Goal: Task Accomplishment & Management: Manage account settings

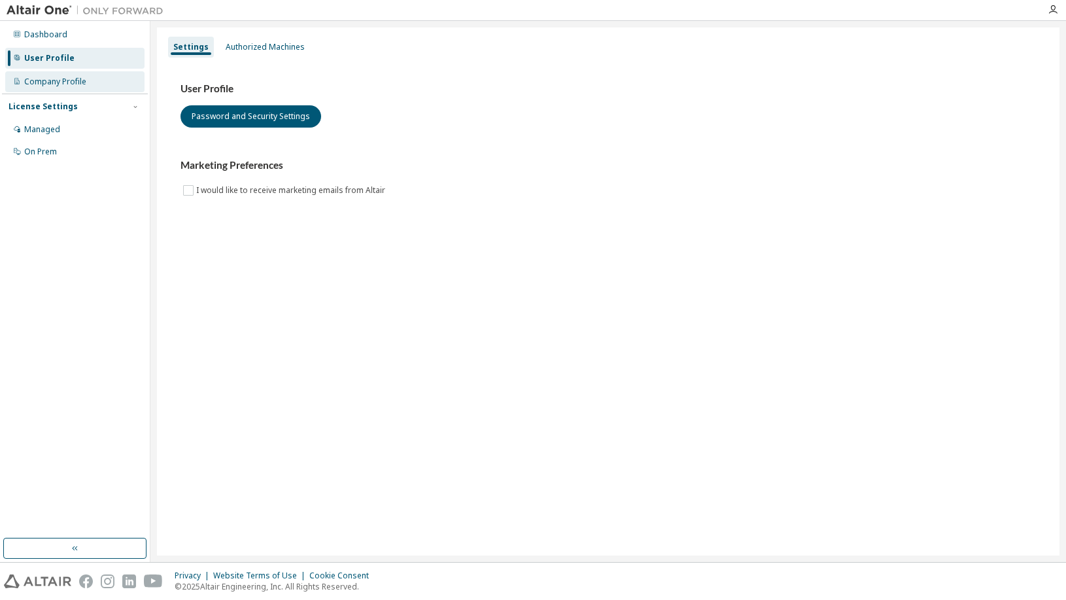
click at [59, 79] on div "Company Profile" at bounding box center [55, 82] width 62 height 10
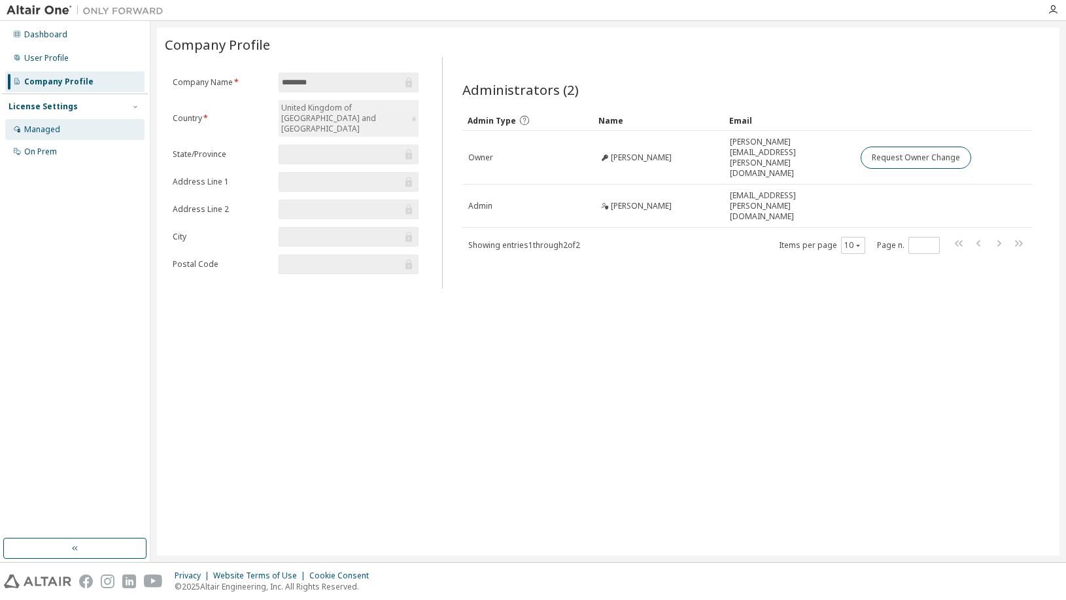
click at [68, 135] on div "Managed" at bounding box center [74, 129] width 139 height 21
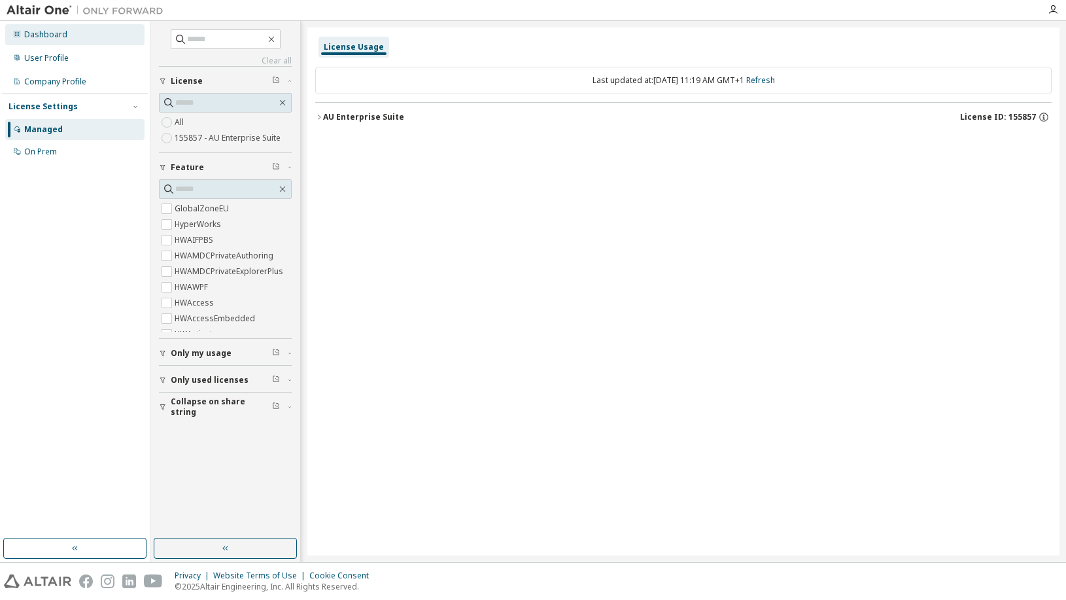
click at [64, 29] on div "Dashboard" at bounding box center [45, 34] width 43 height 10
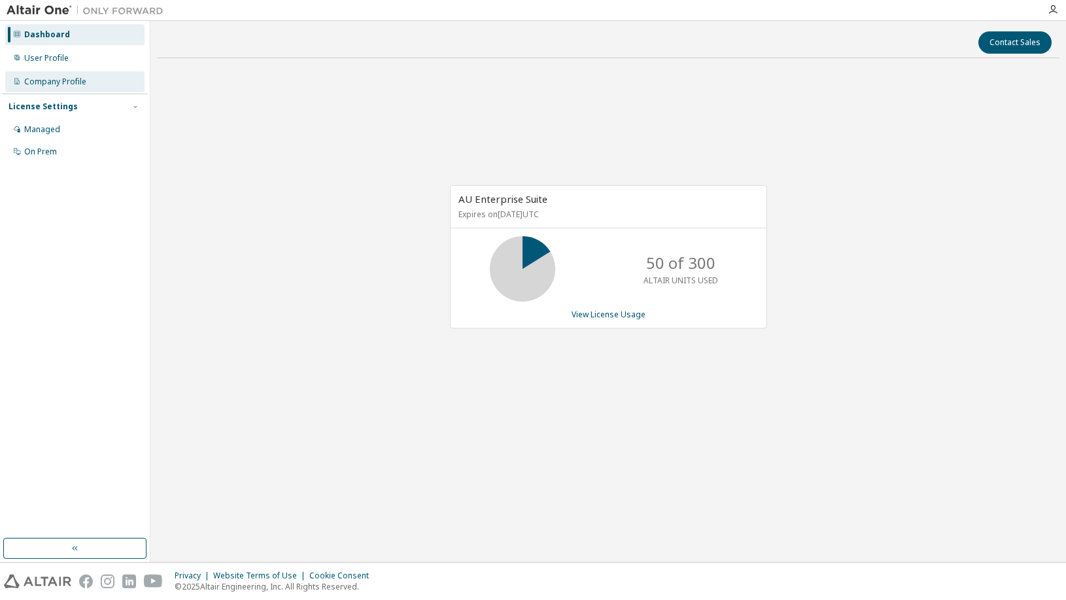
click at [78, 75] on div "Company Profile" at bounding box center [74, 81] width 139 height 21
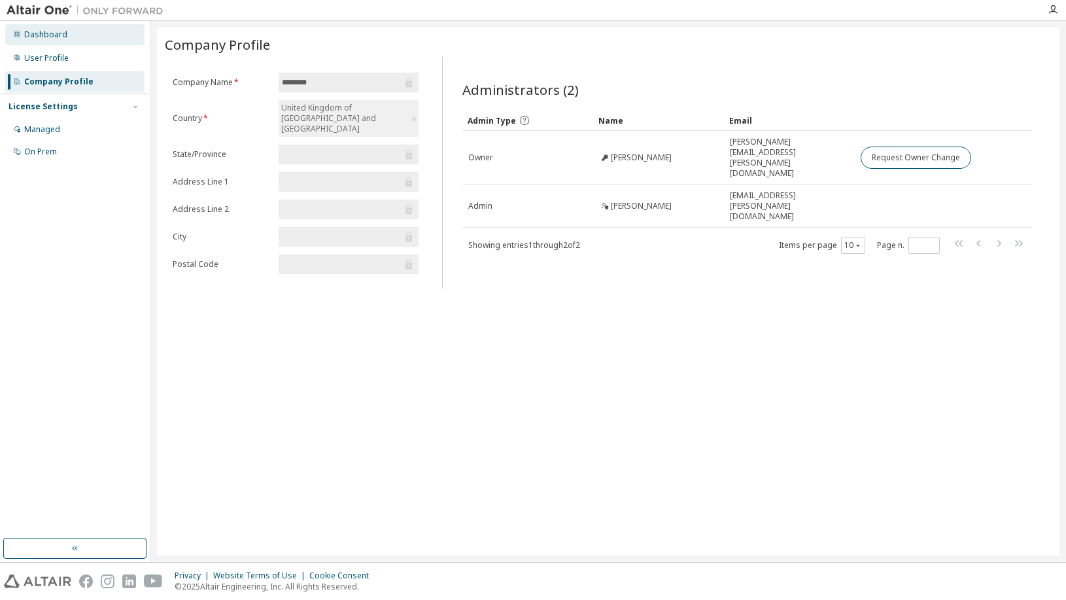
click at [48, 31] on div "Dashboard" at bounding box center [45, 34] width 43 height 10
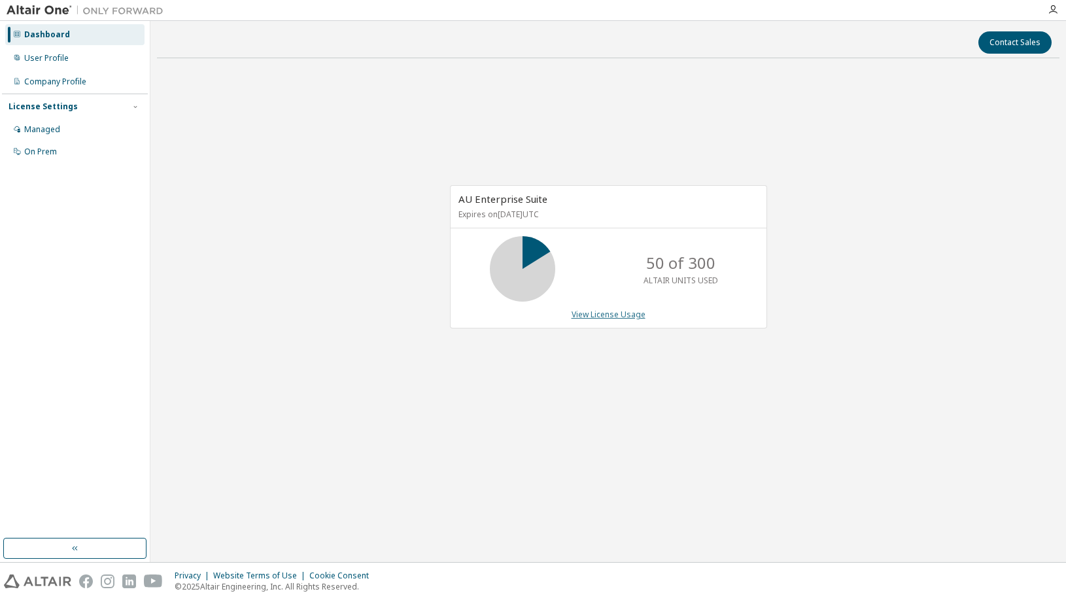
click at [619, 318] on link "View License Usage" at bounding box center [609, 314] width 74 height 11
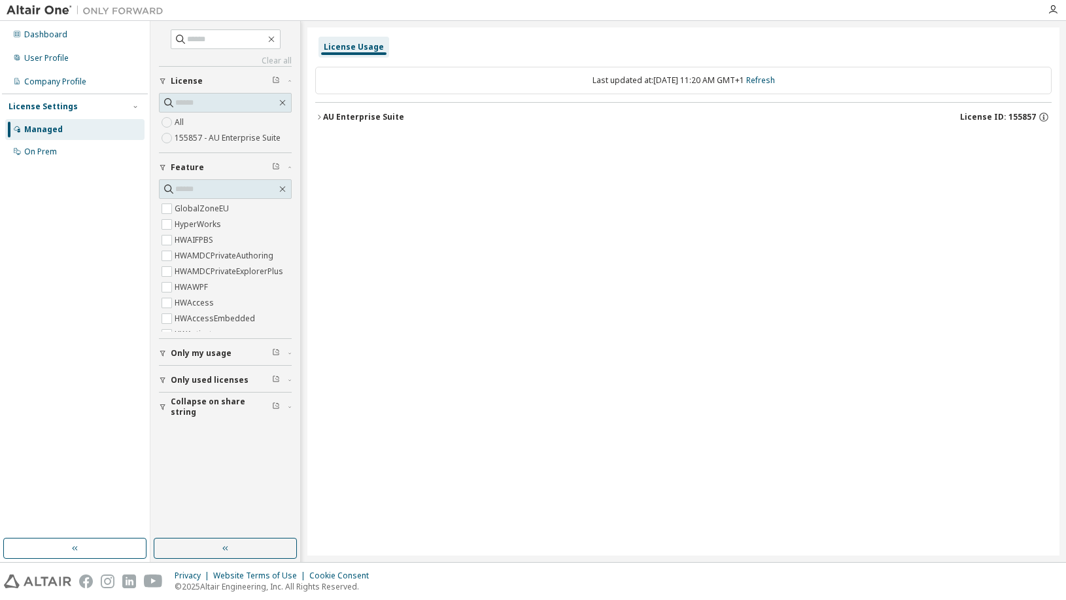
click at [321, 113] on button "AU Enterprise Suite License ID: 155857" at bounding box center [683, 117] width 737 height 29
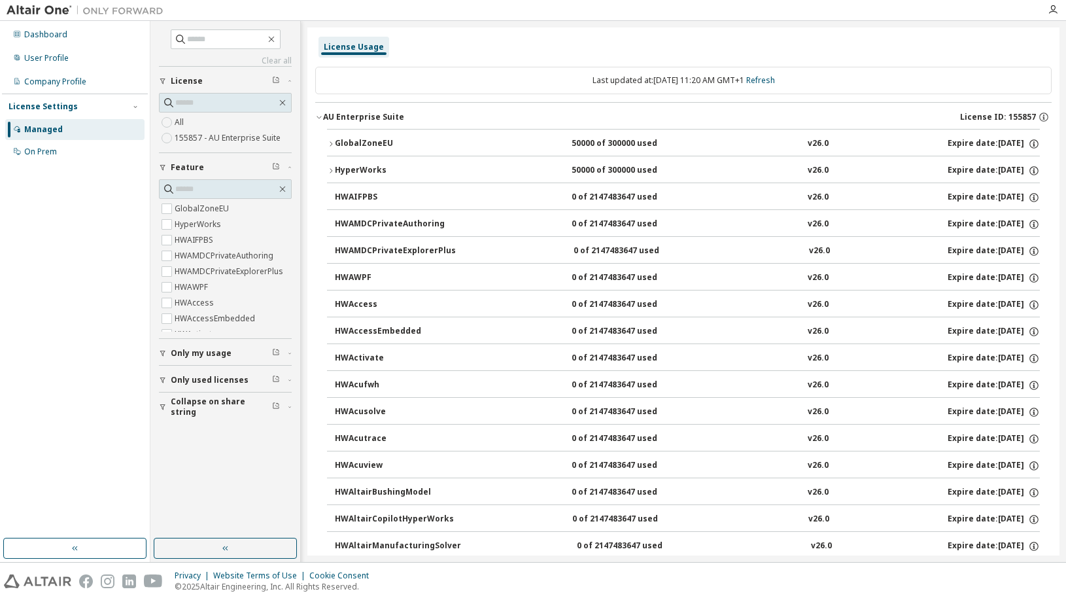
click at [332, 144] on icon "button" at bounding box center [331, 144] width 8 height 8
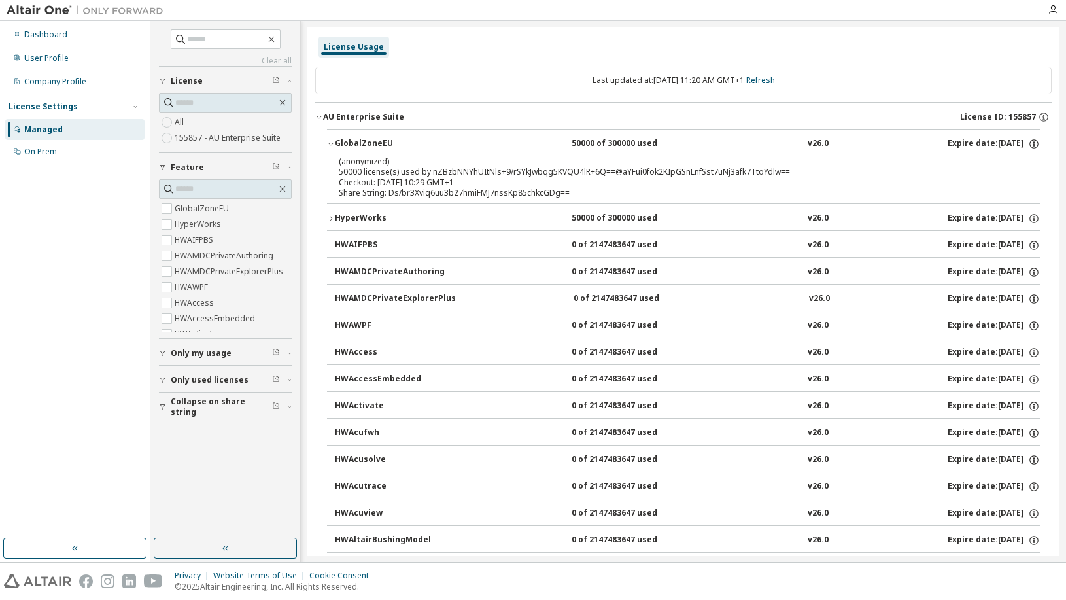
click at [332, 144] on icon "button" at bounding box center [331, 144] width 8 height 8
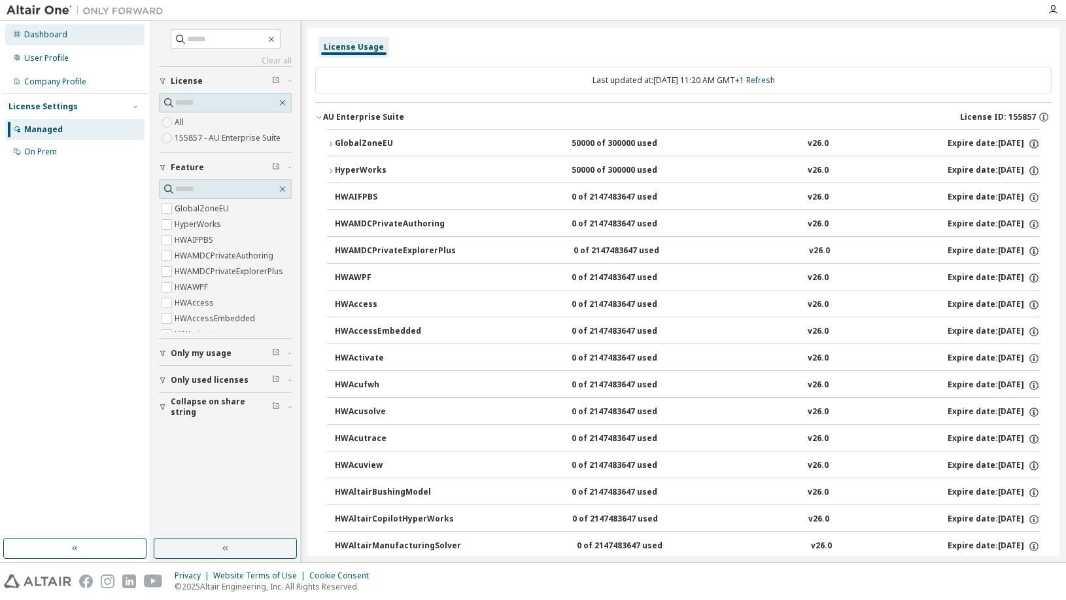
click at [61, 42] on div "Dashboard" at bounding box center [74, 34] width 139 height 21
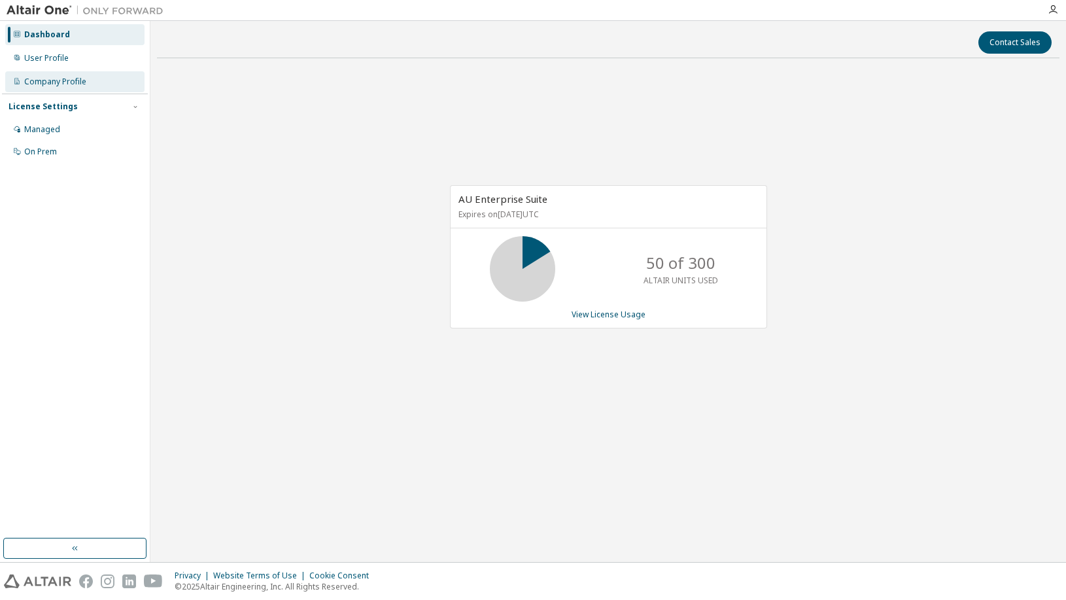
click at [61, 72] on div "Company Profile" at bounding box center [74, 81] width 139 height 21
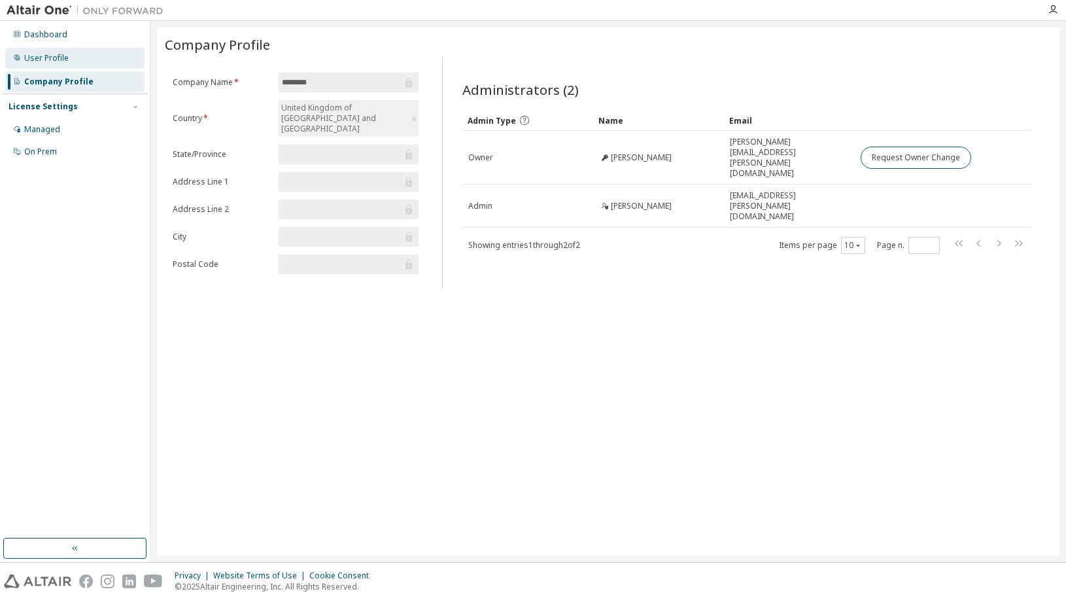
click at [56, 55] on div "User Profile" at bounding box center [46, 58] width 44 height 10
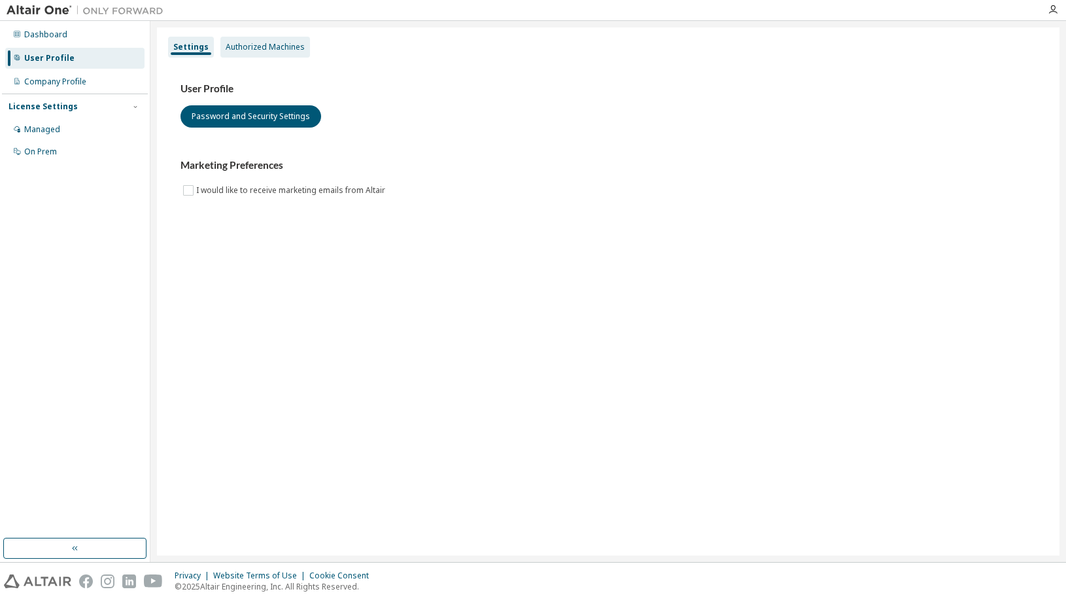
click at [286, 45] on div "Authorized Machines" at bounding box center [265, 47] width 79 height 10
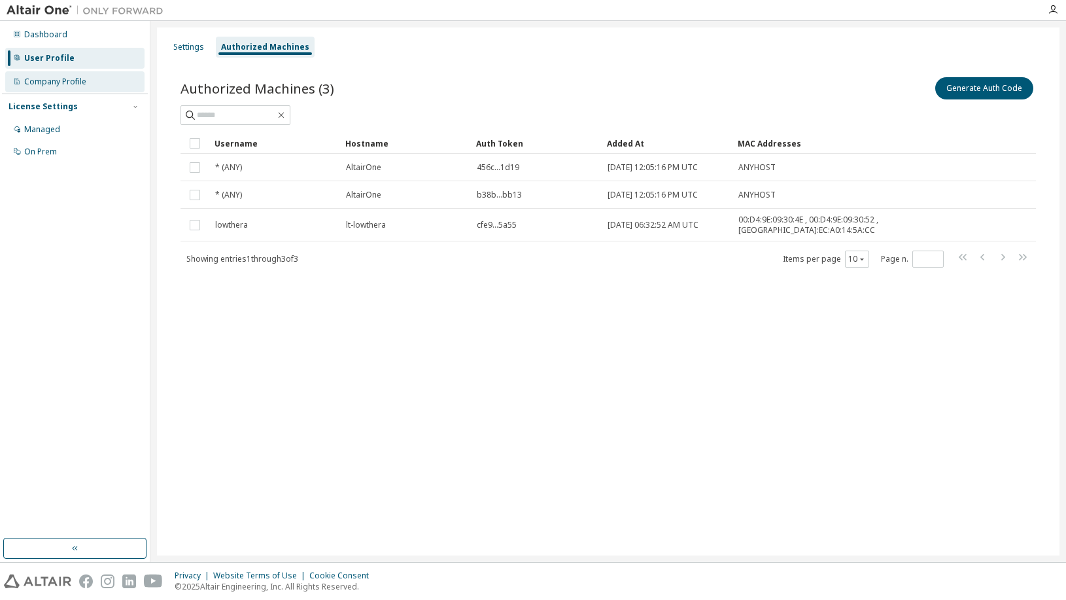
click at [51, 75] on div "Company Profile" at bounding box center [74, 81] width 139 height 21
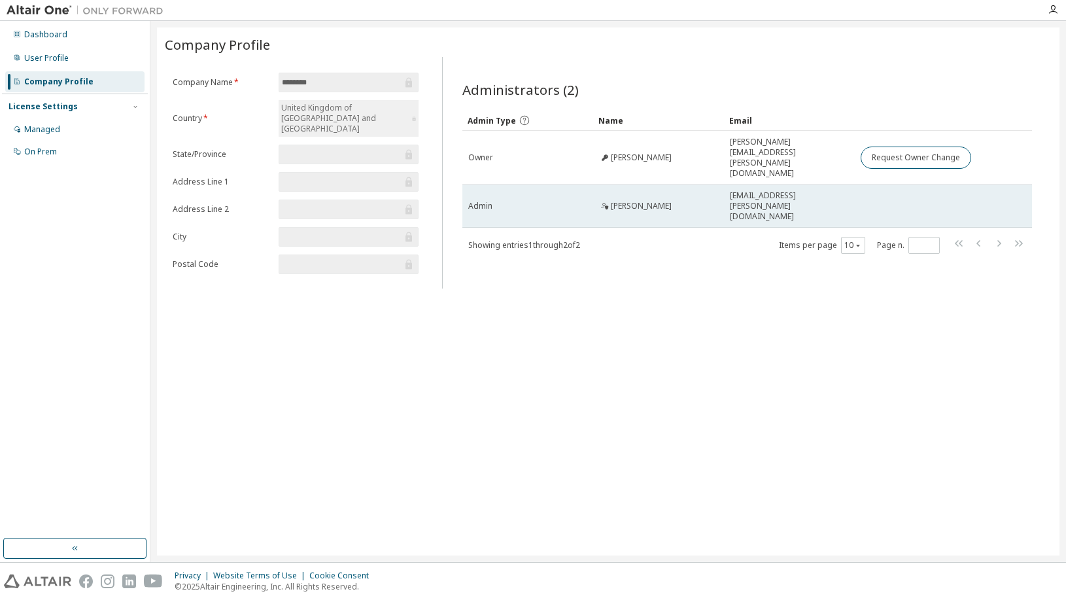
click at [493, 201] on div "Admin" at bounding box center [527, 206] width 119 height 10
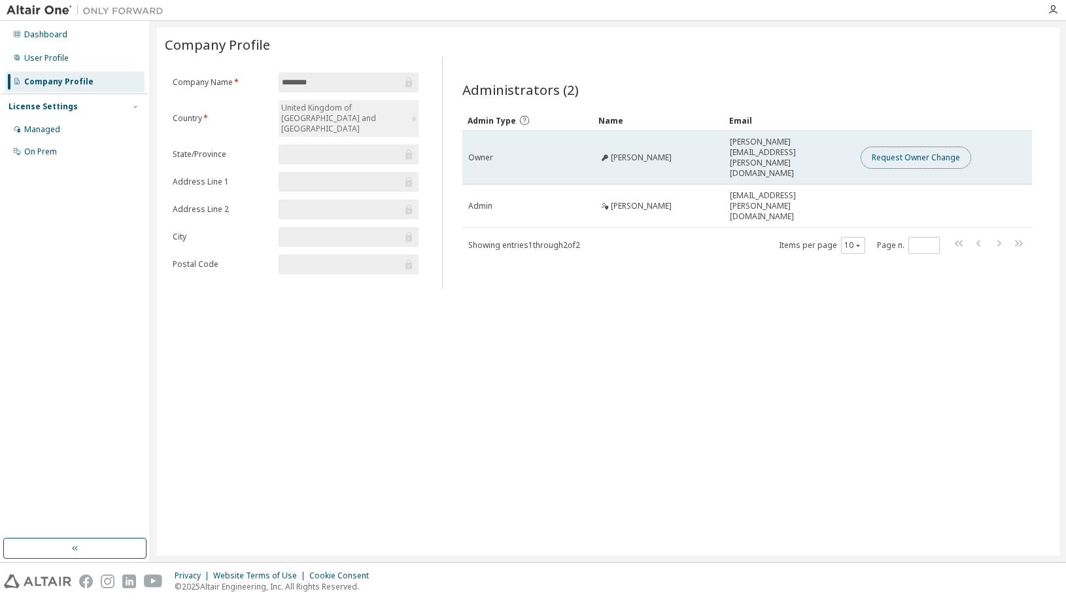
click at [878, 147] on button "Request Owner Change" at bounding box center [916, 158] width 111 height 22
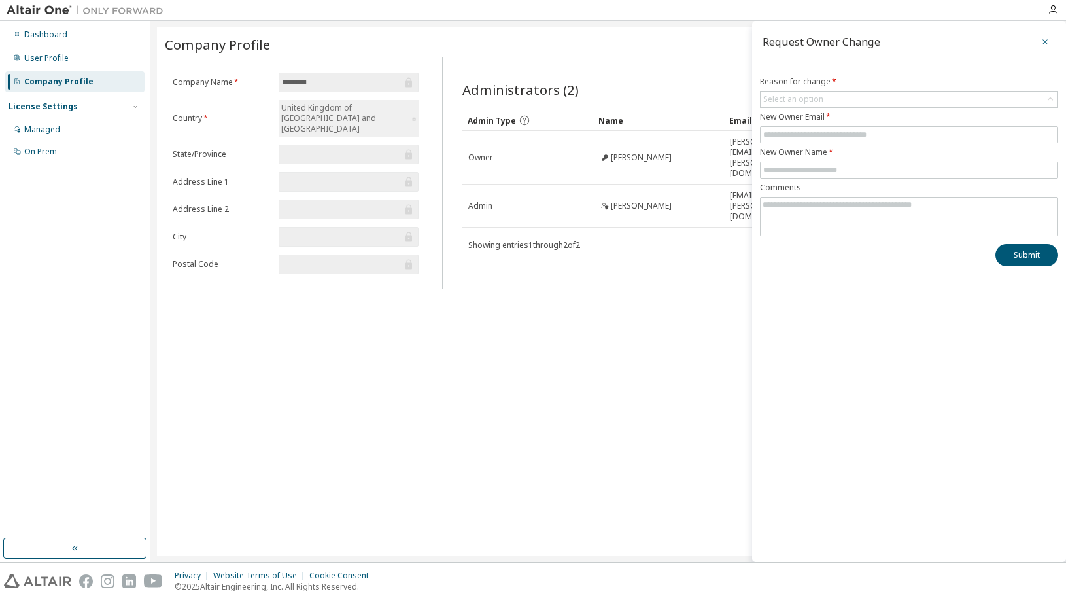
click at [1042, 39] on icon "button" at bounding box center [1045, 42] width 9 height 10
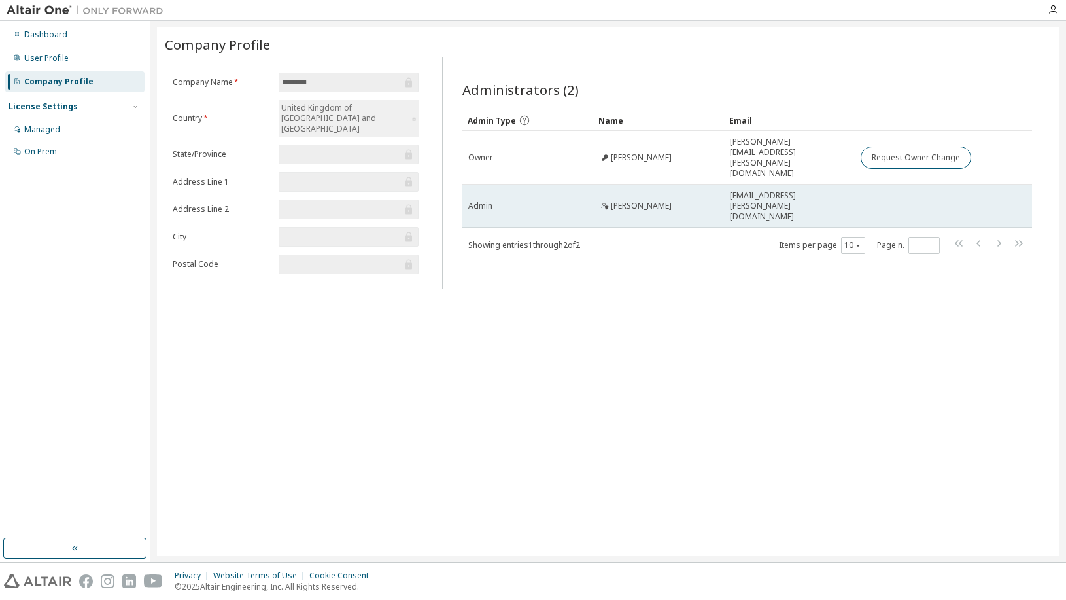
click at [476, 201] on span "Admin" at bounding box center [480, 206] width 24 height 10
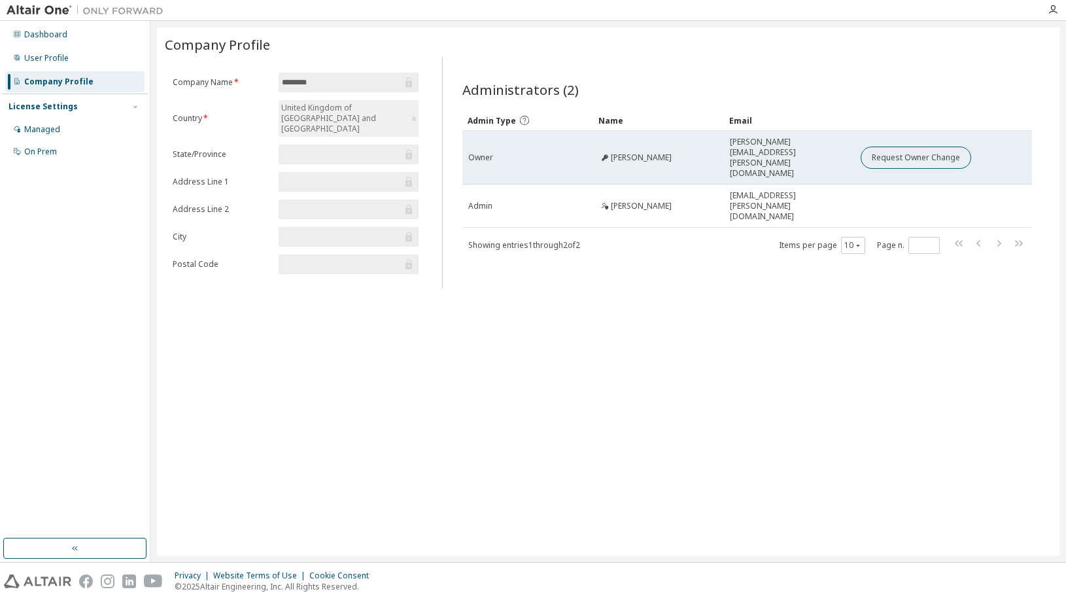
click at [482, 152] on span "Owner" at bounding box center [480, 157] width 25 height 10
click at [928, 156] on button "Request Owner Change" at bounding box center [916, 158] width 111 height 22
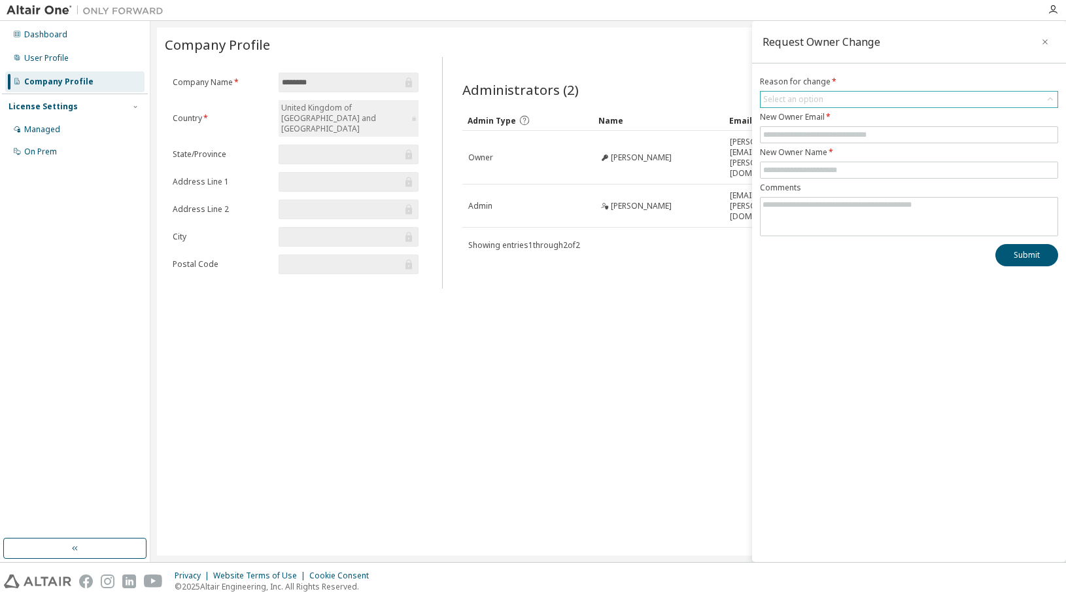
click at [842, 107] on div "Select an option" at bounding box center [909, 99] width 298 height 17
click at [853, 99] on div "Select an option" at bounding box center [909, 100] width 297 height 16
click at [1046, 41] on icon "button" at bounding box center [1045, 41] width 5 height 5
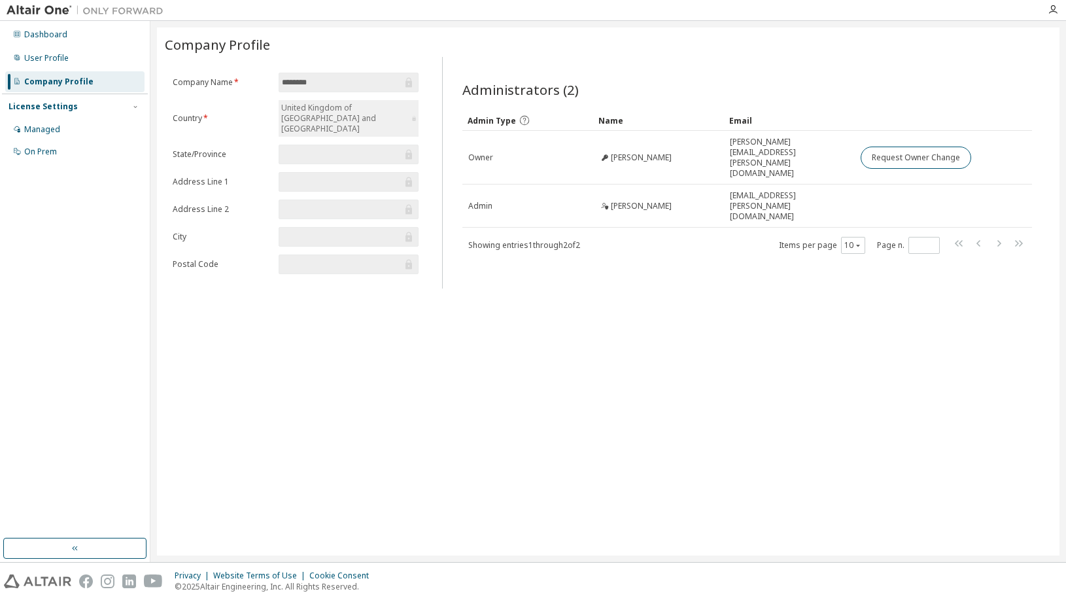
click at [551, 404] on div "Company Profile Clear Load Save Save As Field Operator Value Select filter Sele…" at bounding box center [608, 291] width 903 height 528
click at [78, 135] on div "Managed" at bounding box center [74, 129] width 139 height 21
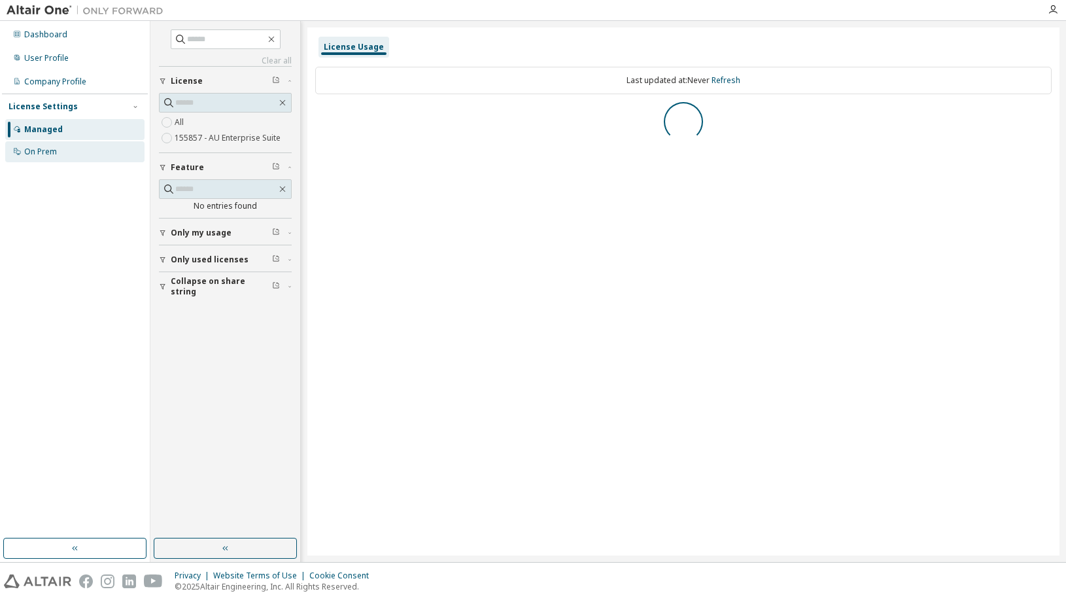
click at [77, 145] on div "On Prem" at bounding box center [74, 151] width 139 height 21
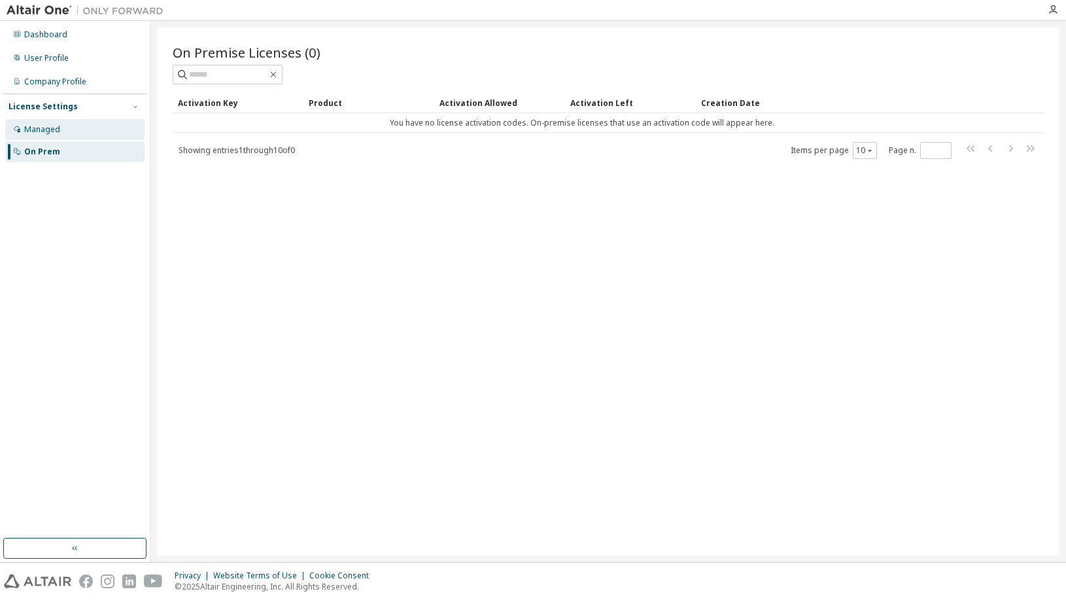
click at [82, 135] on div "Managed" at bounding box center [74, 129] width 139 height 21
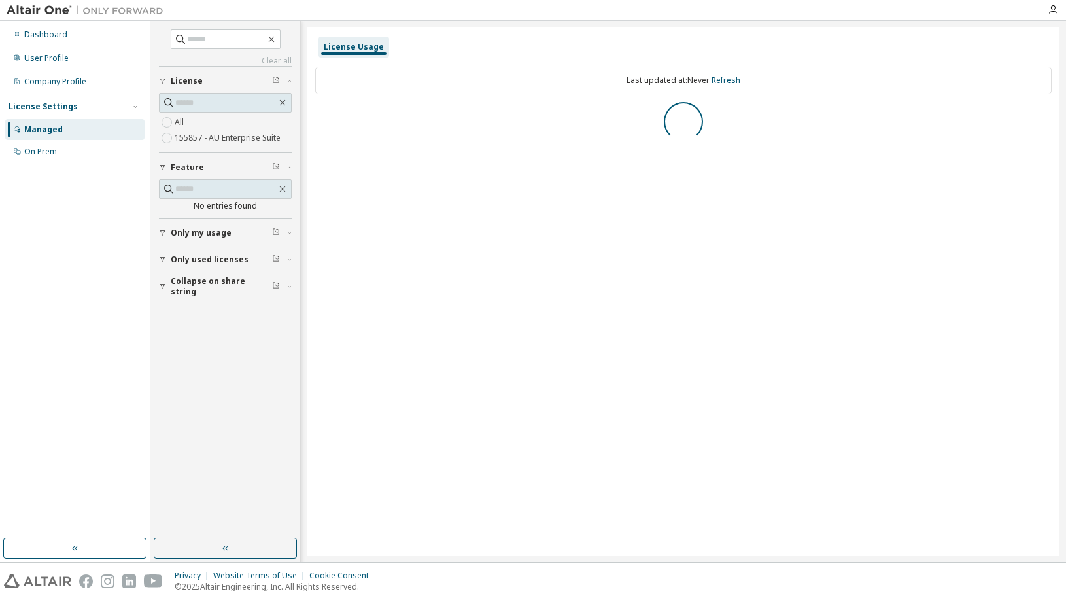
click at [220, 133] on label "155857 - AU Enterprise Suite" at bounding box center [229, 138] width 109 height 16
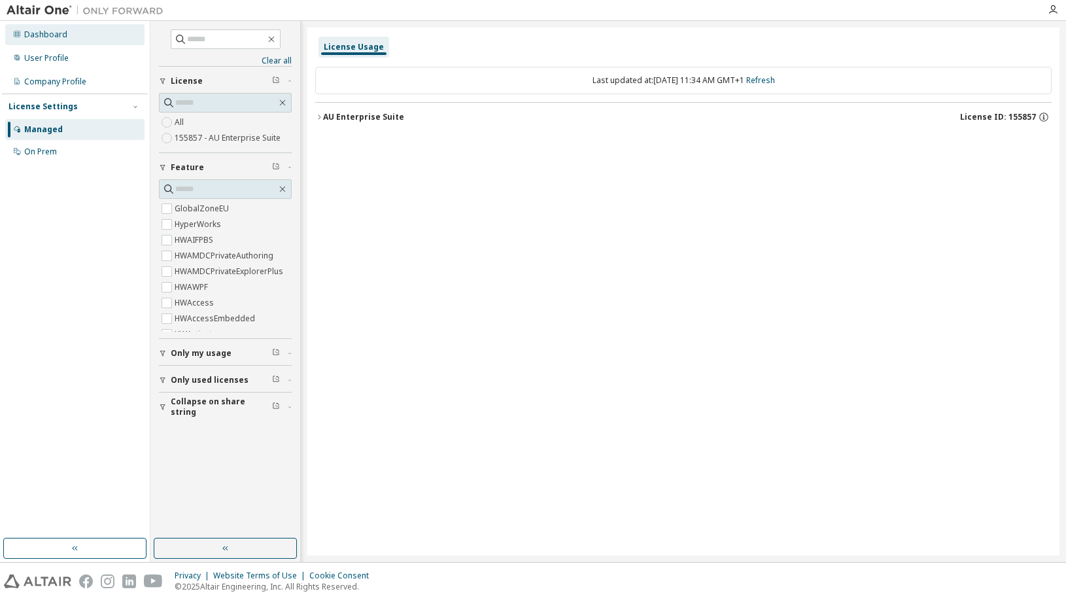
click at [67, 41] on div "Dashboard" at bounding box center [74, 34] width 139 height 21
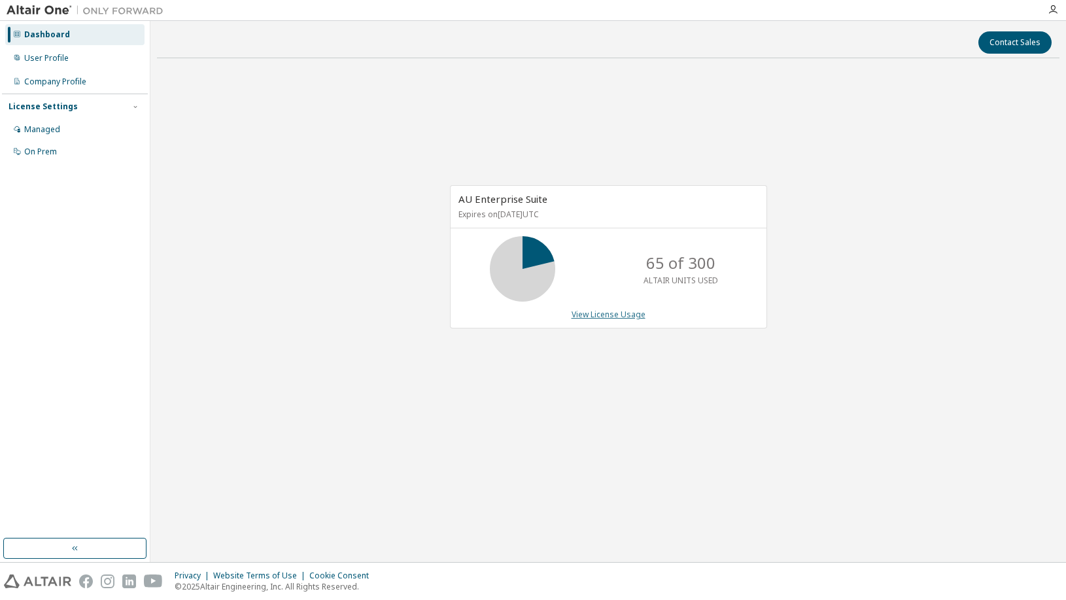
click at [608, 318] on link "View License Usage" at bounding box center [609, 314] width 74 height 11
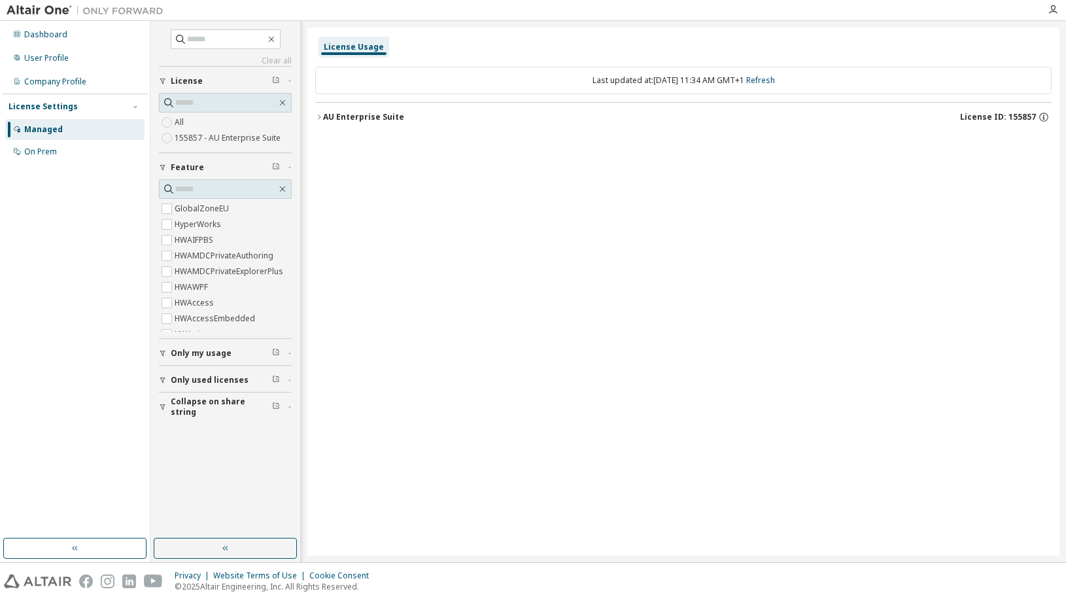
click at [332, 116] on div "AU Enterprise Suite" at bounding box center [363, 117] width 81 height 10
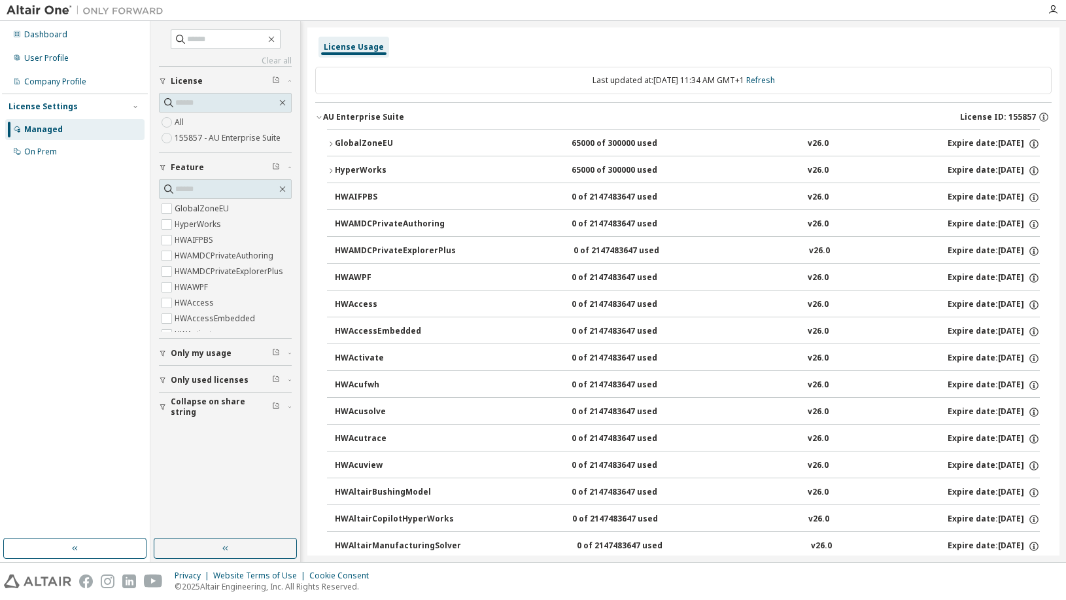
click at [455, 143] on div "GlobalZoneEU 65000 of 300000 used v26.0 Expire date: 2026-01-13" at bounding box center [687, 144] width 705 height 12
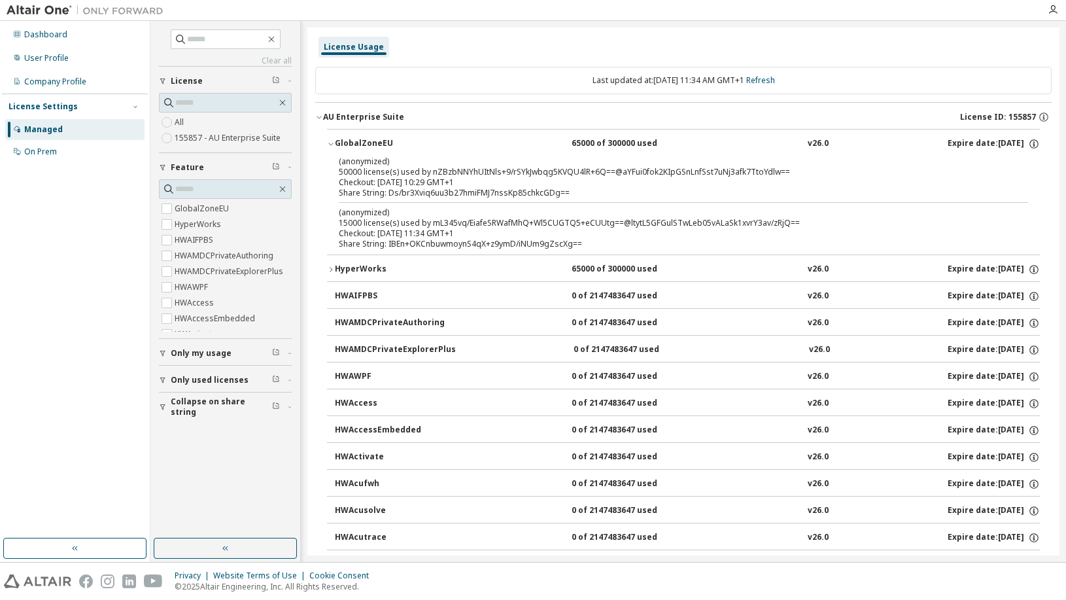
click at [385, 262] on button "HyperWorks 65000 of 300000 used v26.0 Expire date: 2026-01-13" at bounding box center [683, 269] width 713 height 29
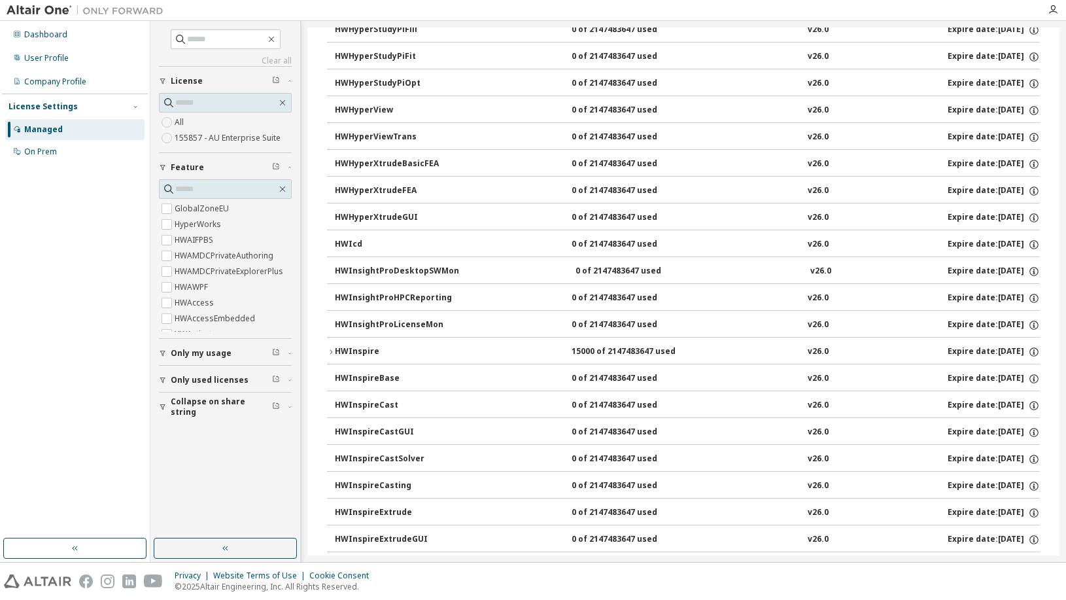
scroll to position [3409, 0]
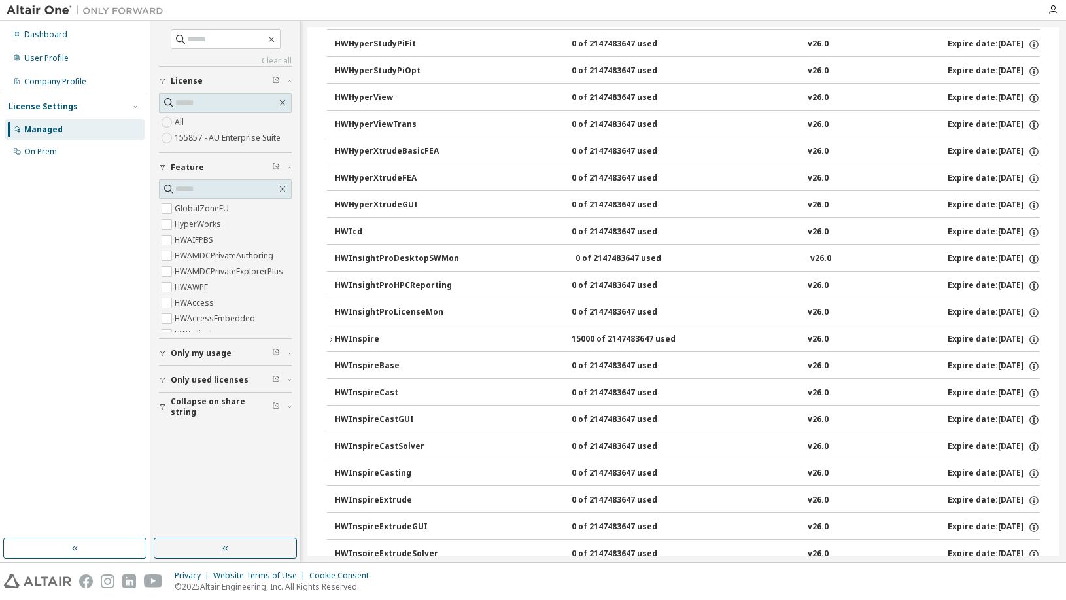
click at [333, 338] on icon "button" at bounding box center [331, 340] width 8 height 8
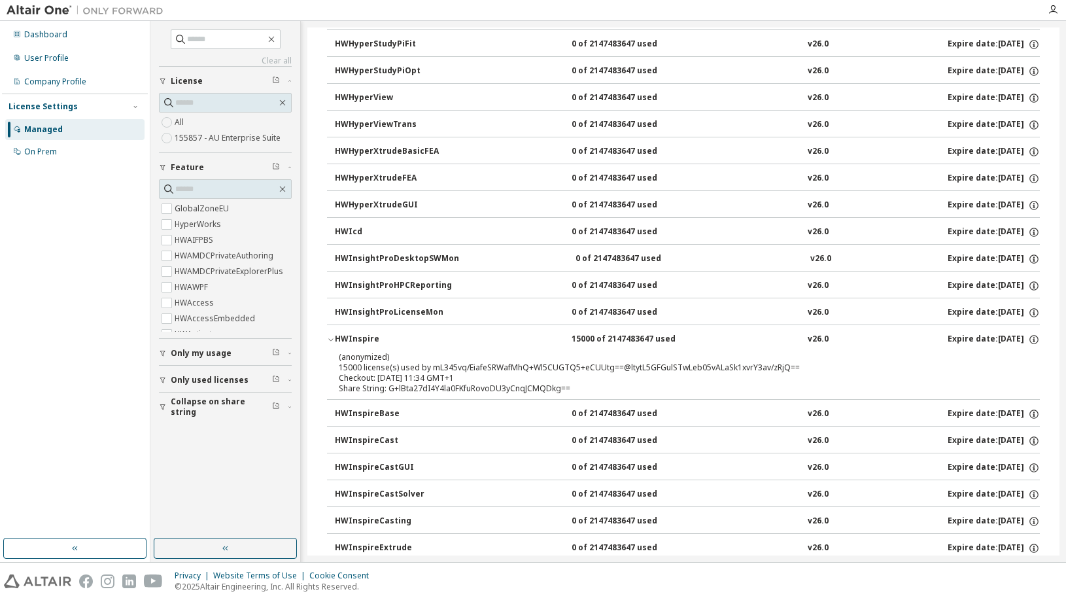
click at [333, 338] on icon "button" at bounding box center [331, 340] width 8 height 8
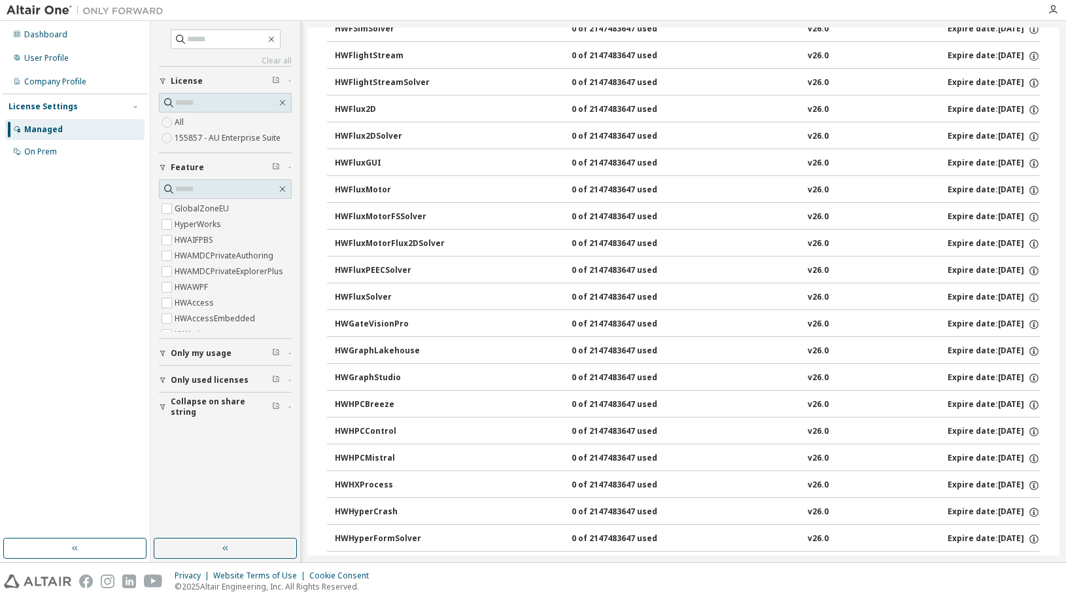
scroll to position [2538, 0]
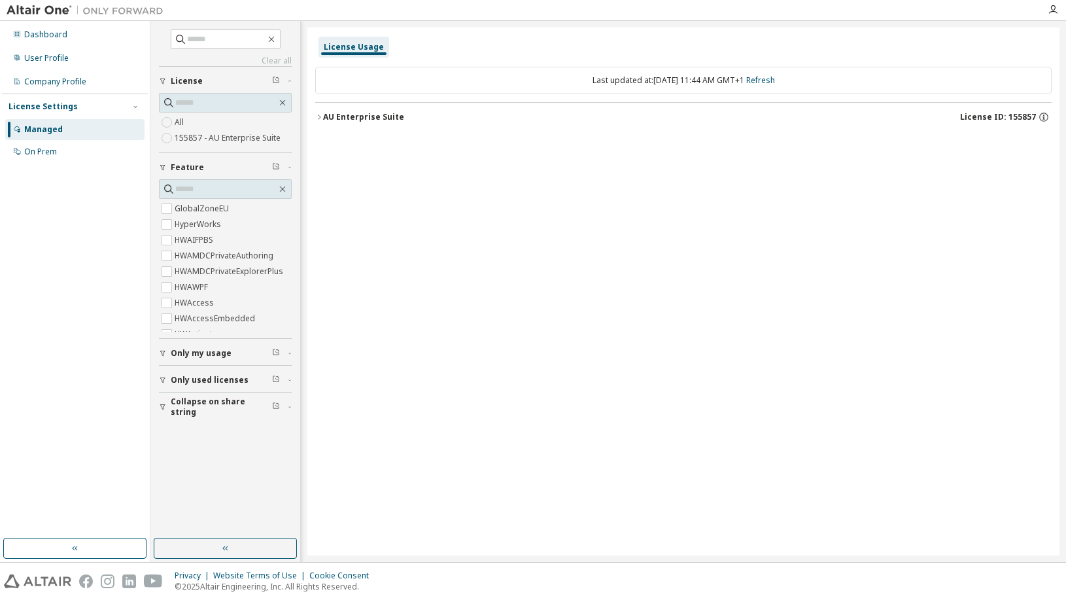
click at [361, 114] on div "AU Enterprise Suite" at bounding box center [363, 117] width 81 height 10
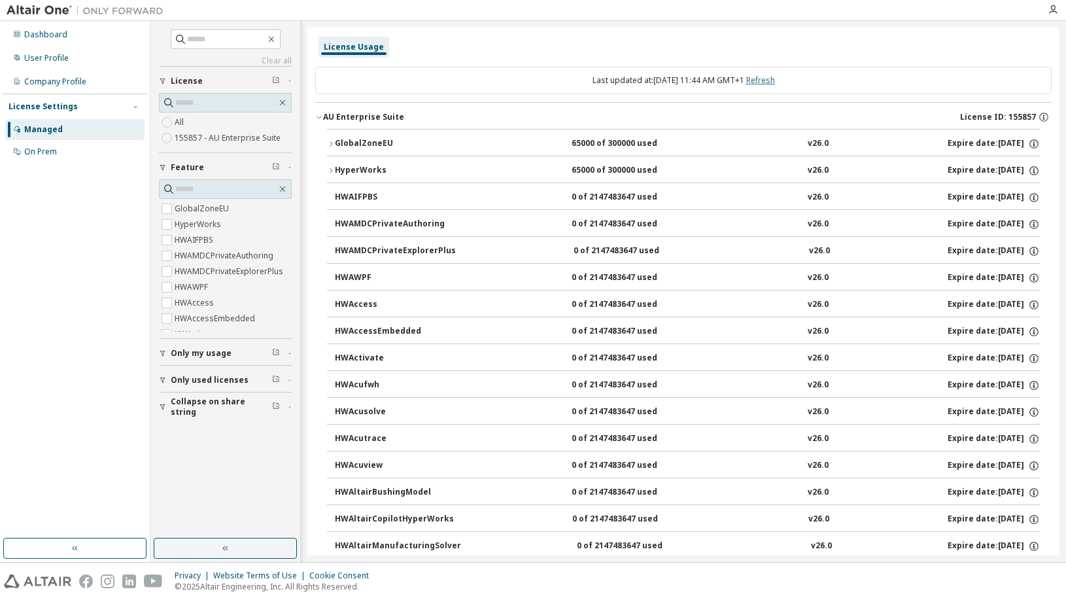
click at [775, 78] on link "Refresh" at bounding box center [760, 80] width 29 height 11
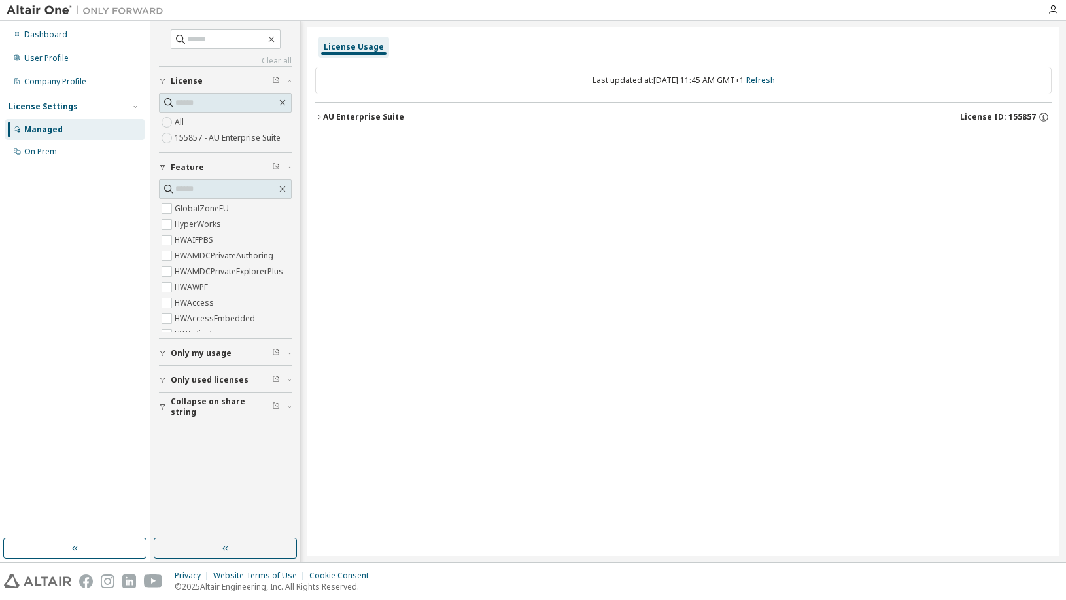
click at [321, 119] on icon "button" at bounding box center [319, 117] width 8 height 8
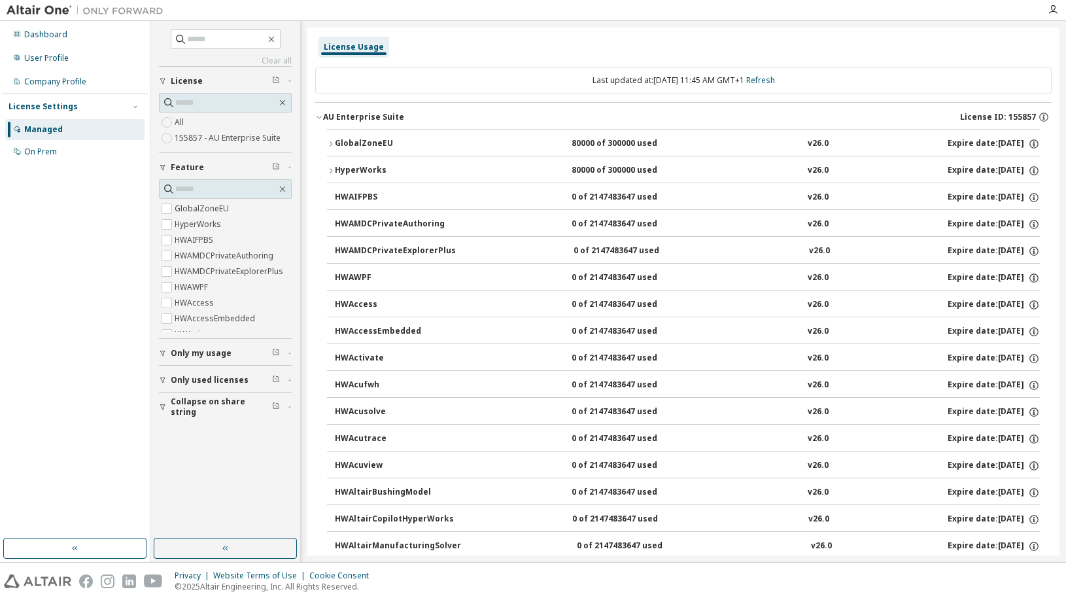
click at [332, 167] on icon "button" at bounding box center [331, 171] width 8 height 8
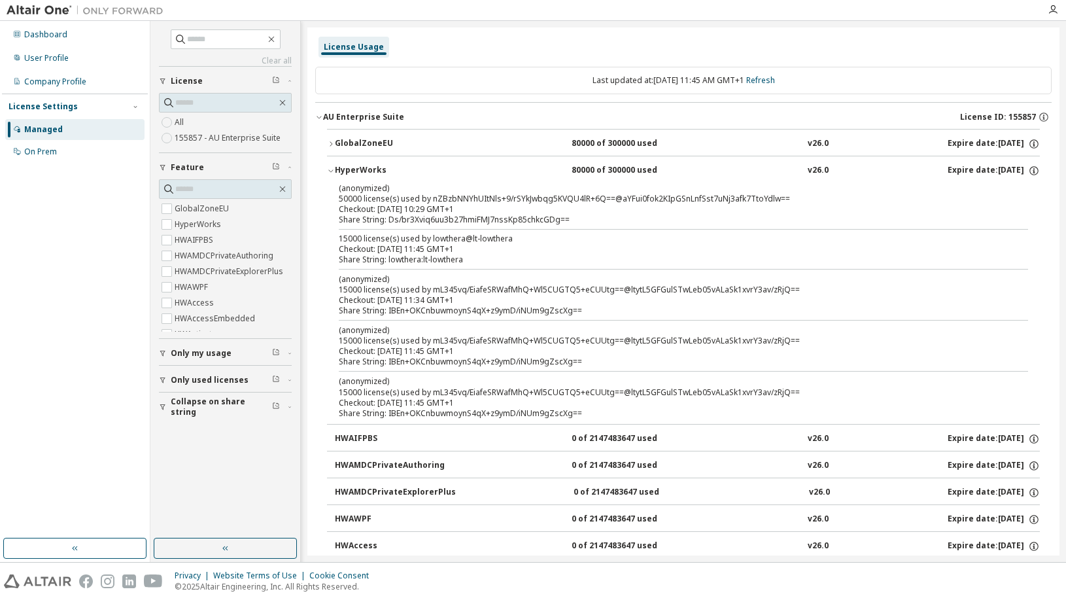
click at [332, 144] on icon "button" at bounding box center [331, 144] width 8 height 8
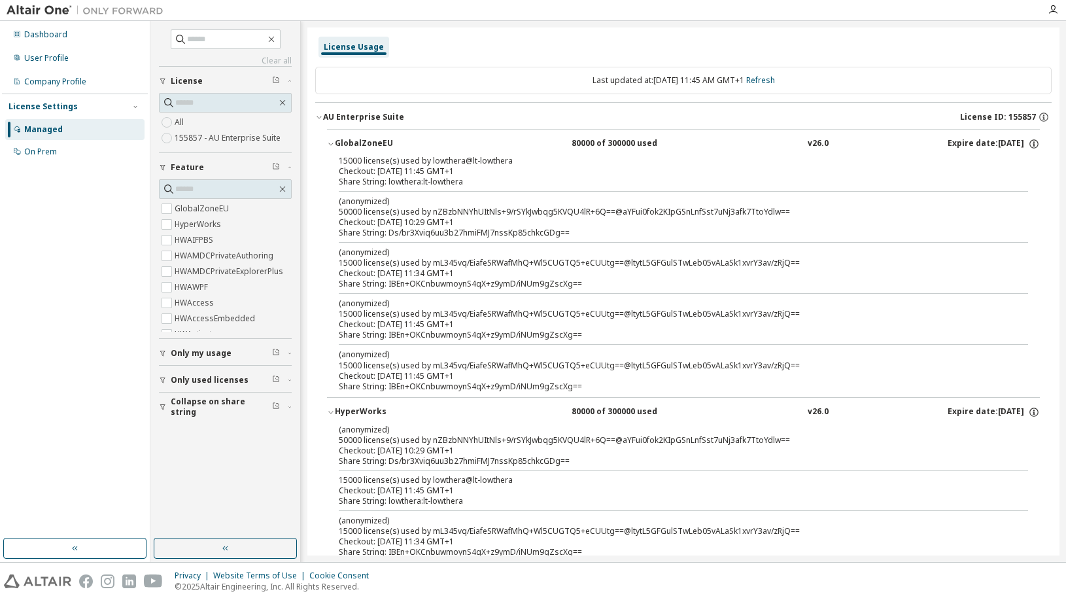
click at [332, 144] on icon "button" at bounding box center [331, 144] width 8 height 8
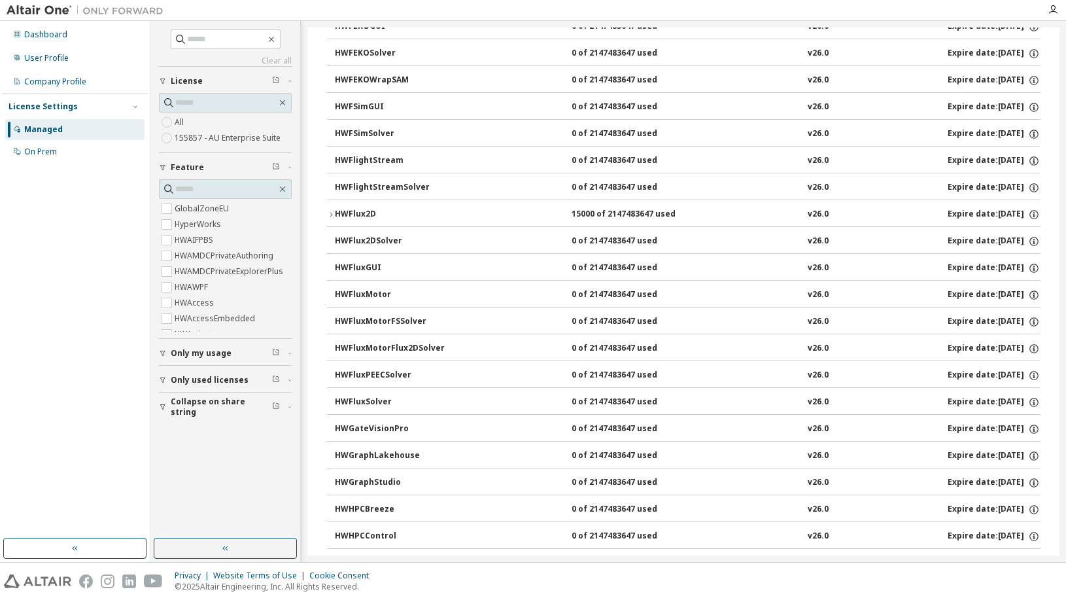
scroll to position [2477, 0]
click at [330, 214] on icon "button" at bounding box center [331, 215] width 8 height 8
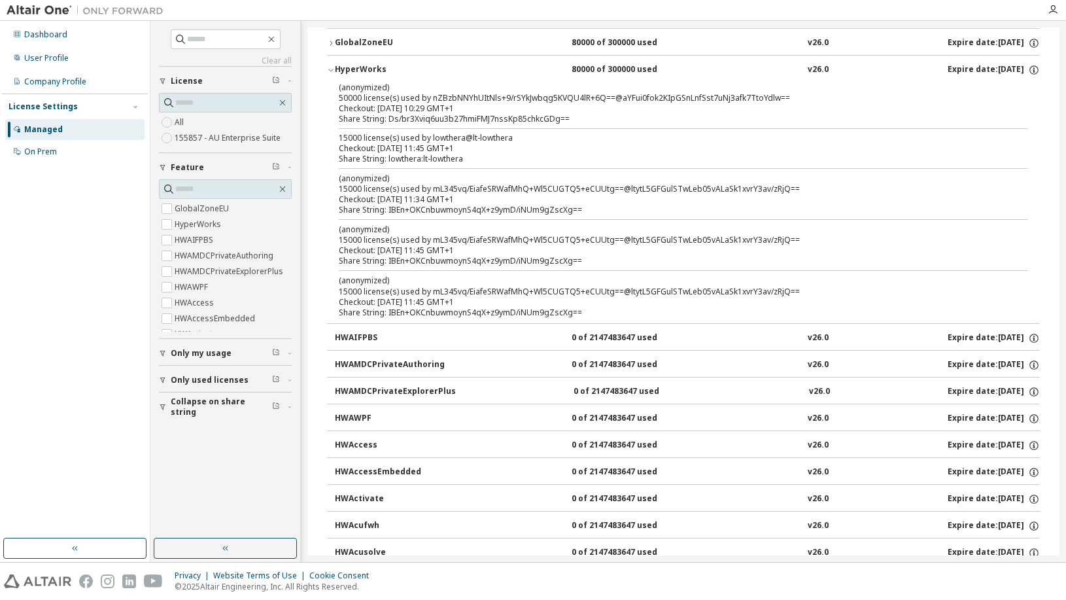
scroll to position [0, 0]
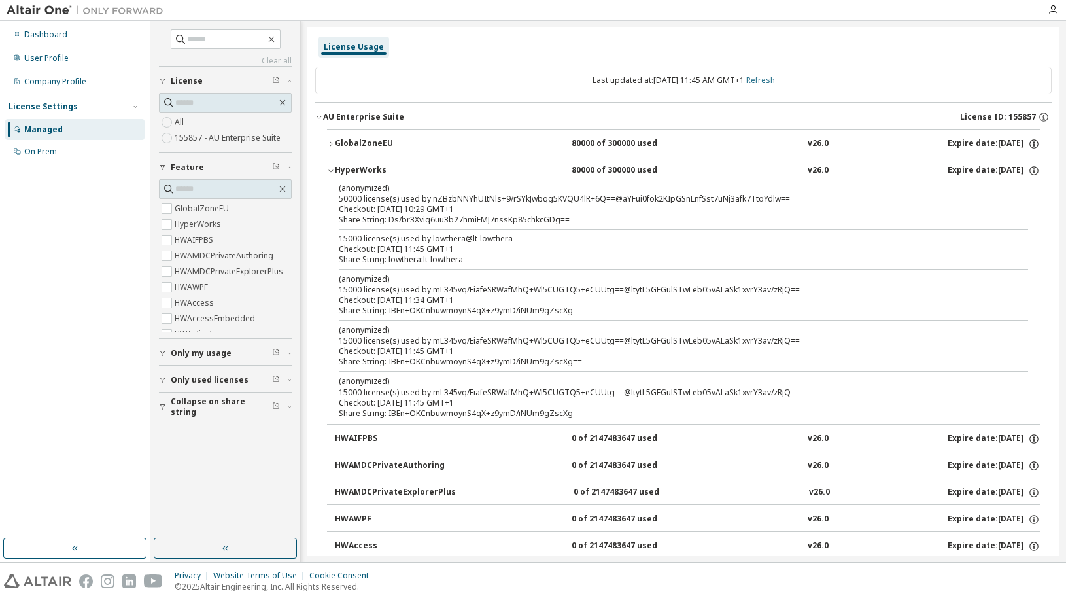
click at [775, 80] on link "Refresh" at bounding box center [760, 80] width 29 height 11
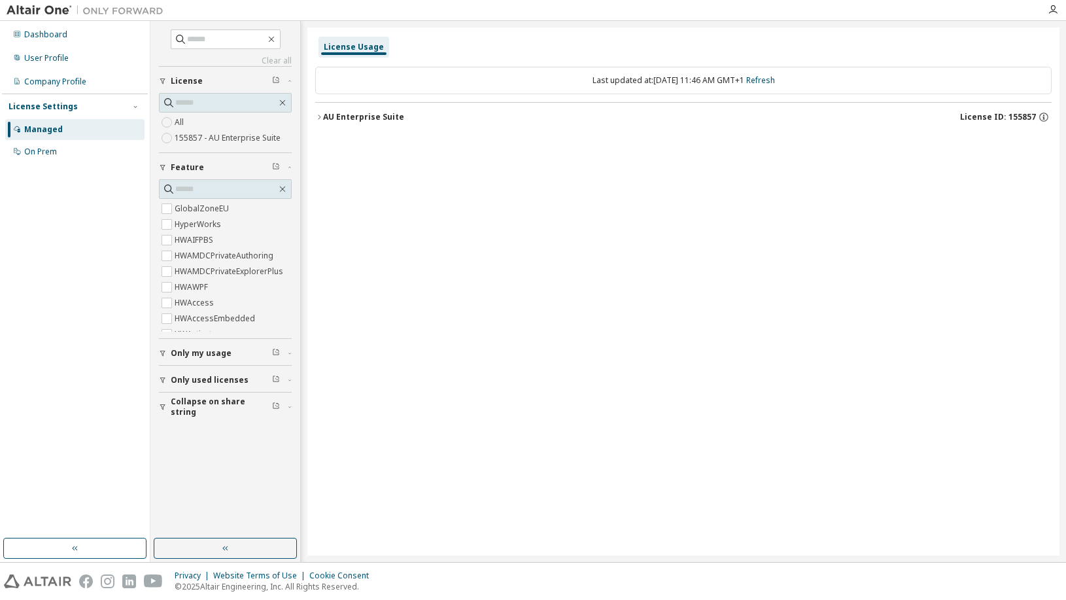
click at [313, 119] on div "License Usage Last updated at: Wed 2025-10-01 11:46 AM GMT+1 Refresh AU Enterpr…" at bounding box center [683, 291] width 752 height 528
click at [319, 117] on icon "button" at bounding box center [319, 117] width 8 height 8
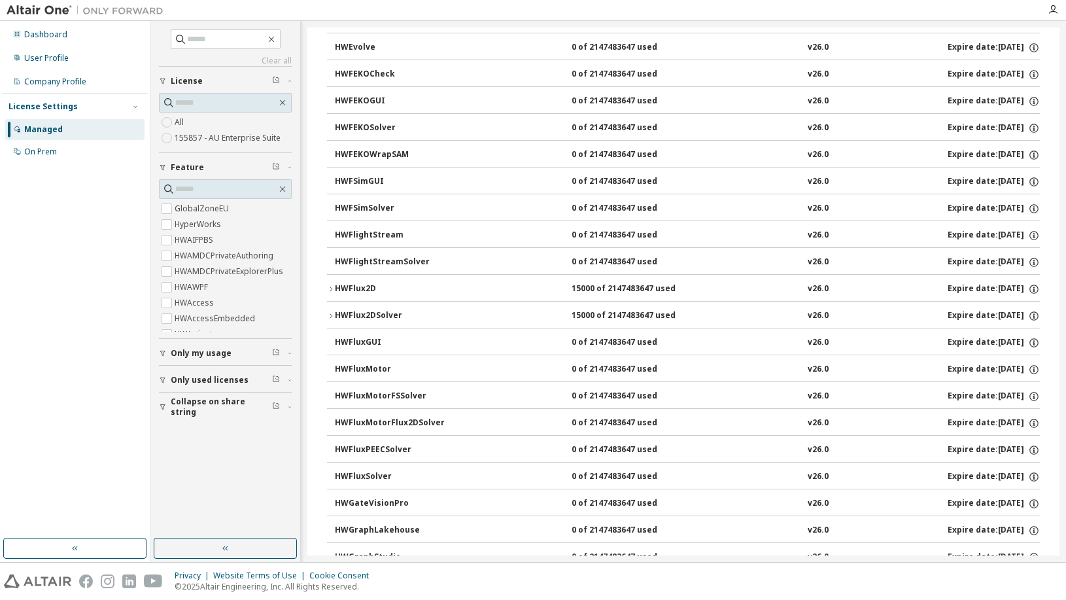
scroll to position [2162, 0]
click at [328, 311] on button "HWFlux2DSolver 15000 of 2147483647 used v26.0 Expire date: 2026-01-13" at bounding box center [683, 315] width 713 height 29
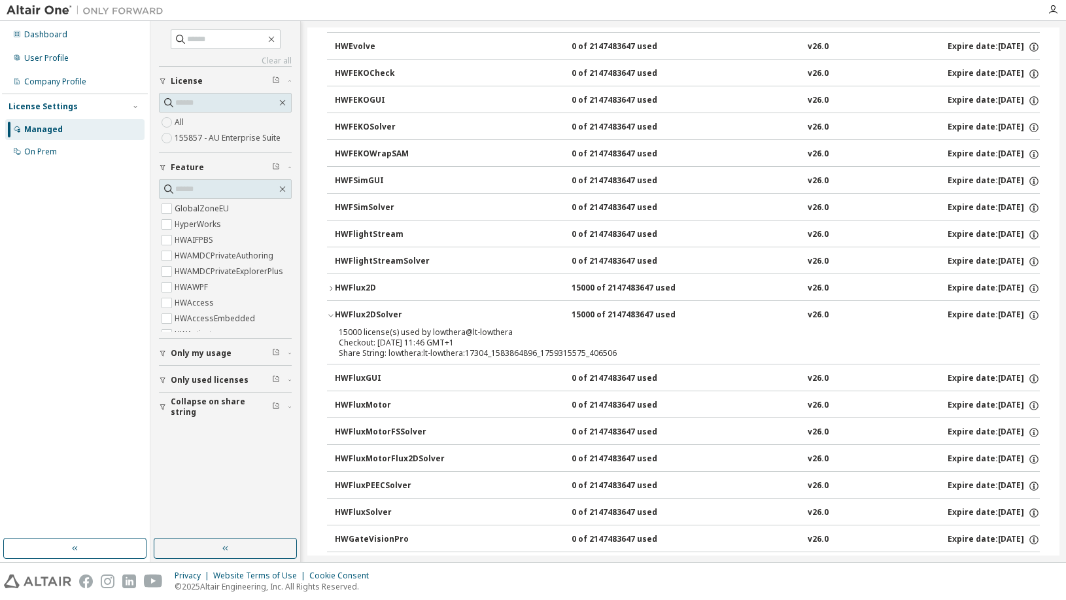
click at [328, 288] on icon "button" at bounding box center [331, 289] width 8 height 8
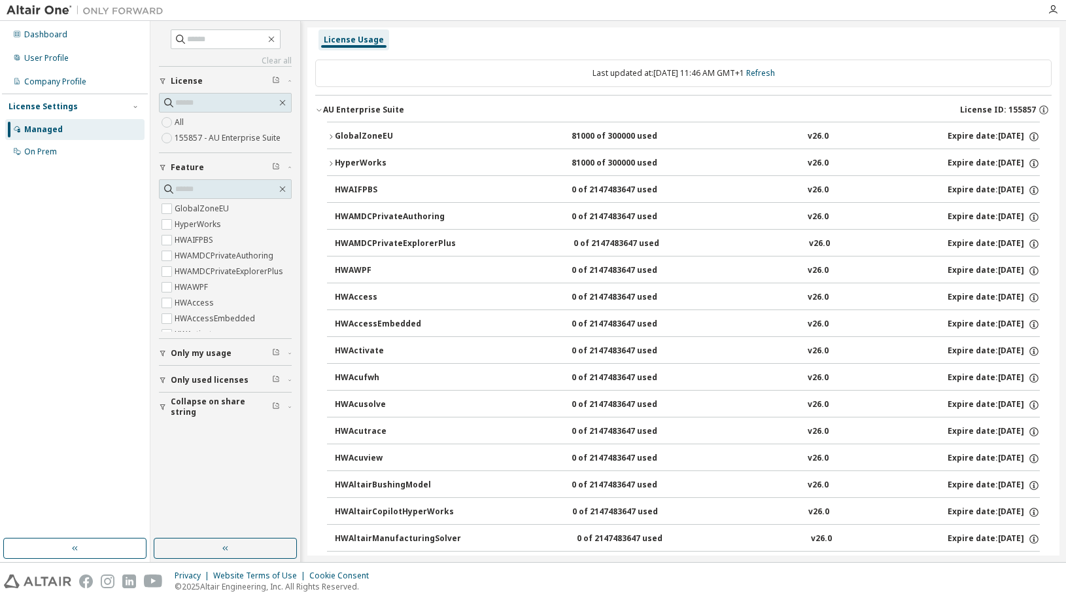
scroll to position [0, 0]
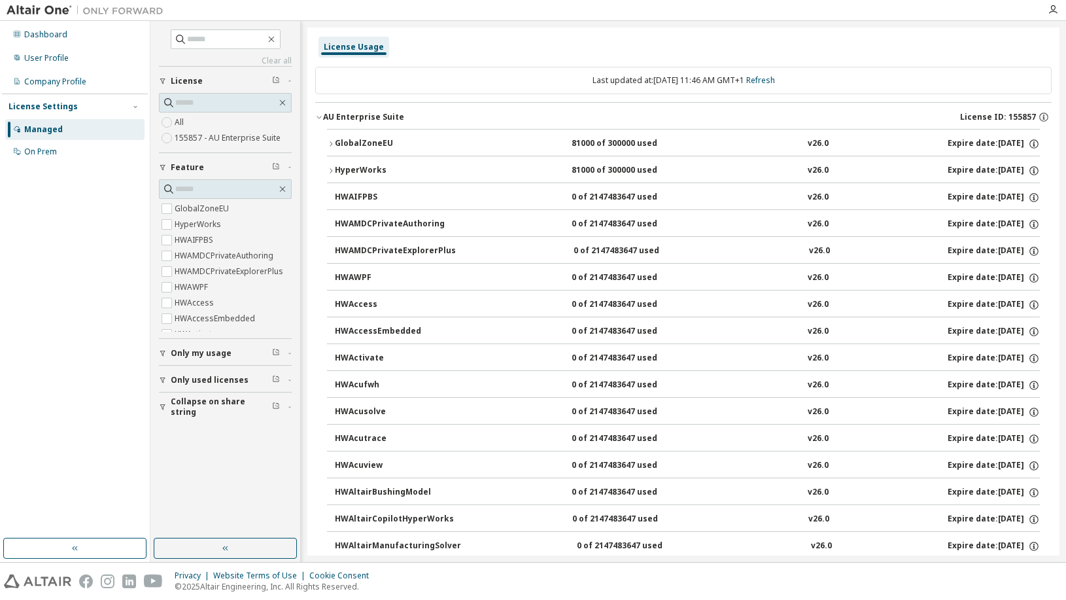
click at [330, 165] on button "HyperWorks 81000 of 300000 used v26.0 Expire date: 2026-01-13" at bounding box center [683, 170] width 713 height 29
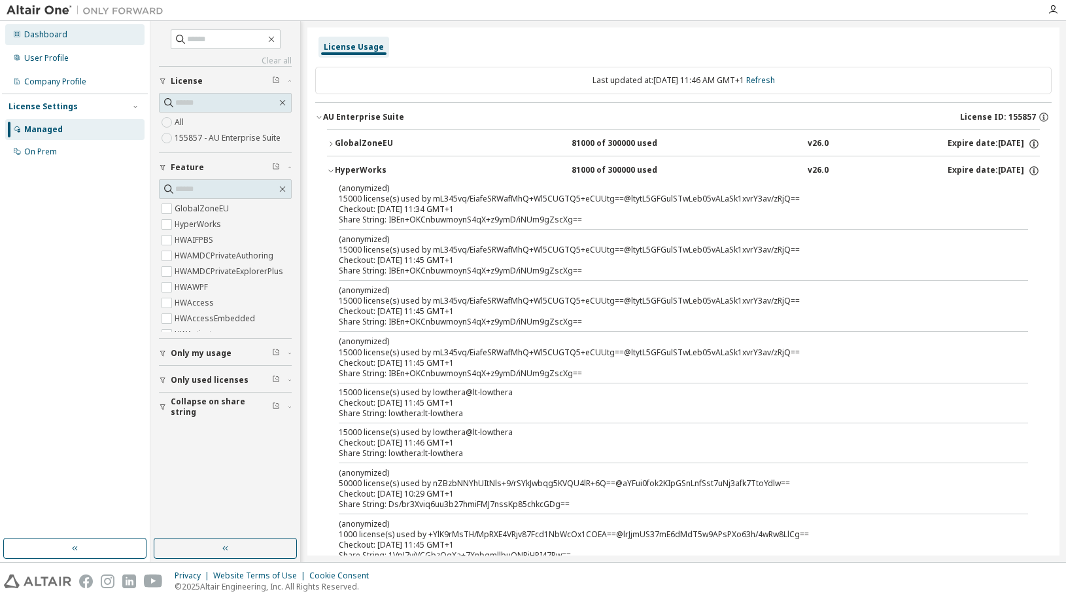
click at [69, 38] on div "Dashboard" at bounding box center [74, 34] width 139 height 21
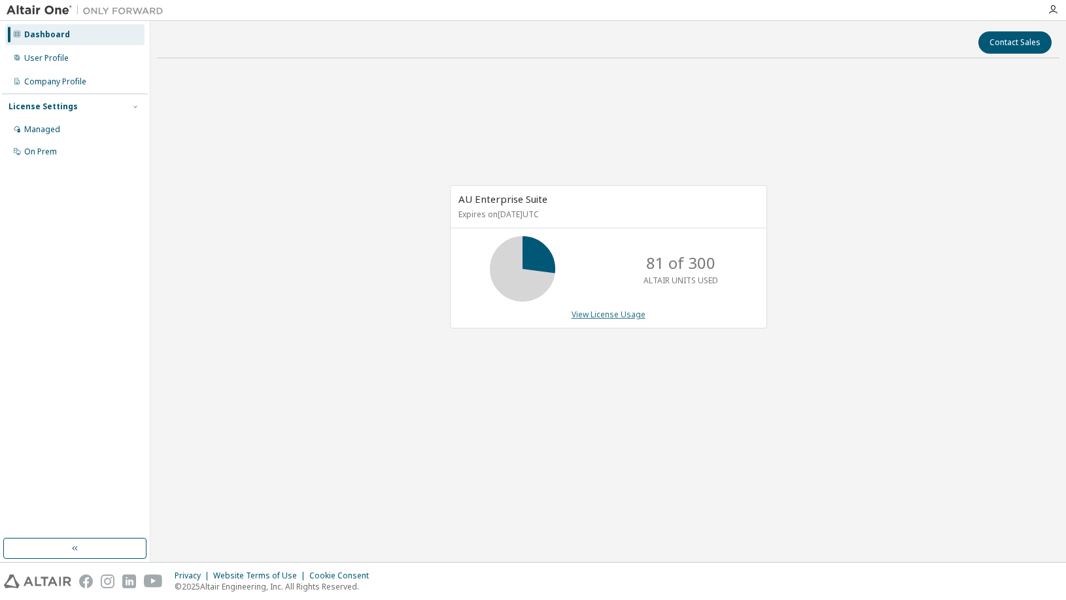
click at [592, 309] on link "View License Usage" at bounding box center [609, 314] width 74 height 11
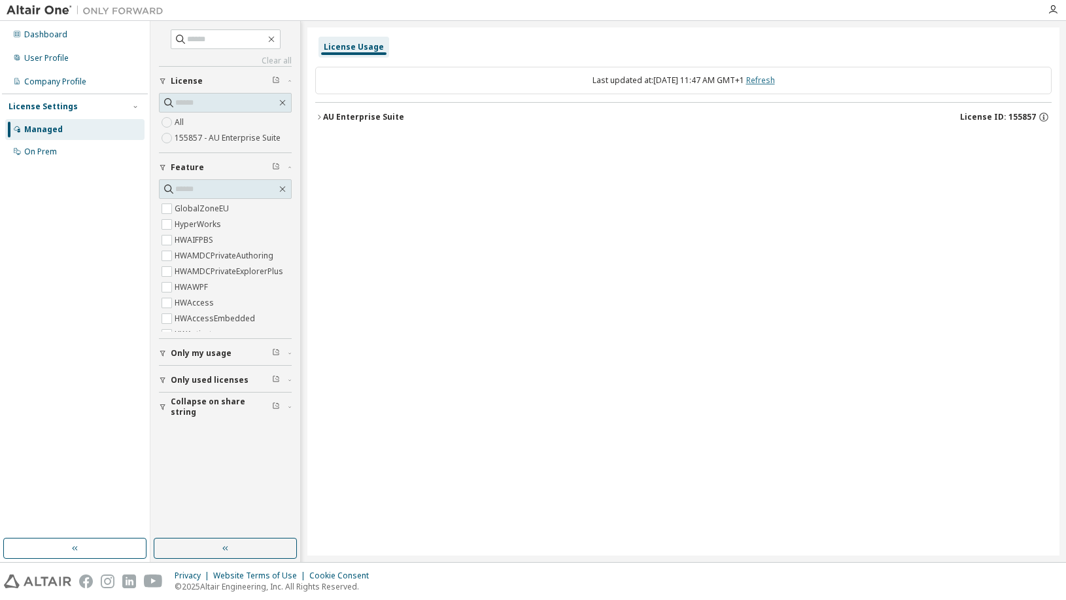
click at [773, 80] on link "Refresh" at bounding box center [760, 80] width 29 height 11
click at [340, 120] on div "AU Enterprise Suite" at bounding box center [363, 117] width 81 height 10
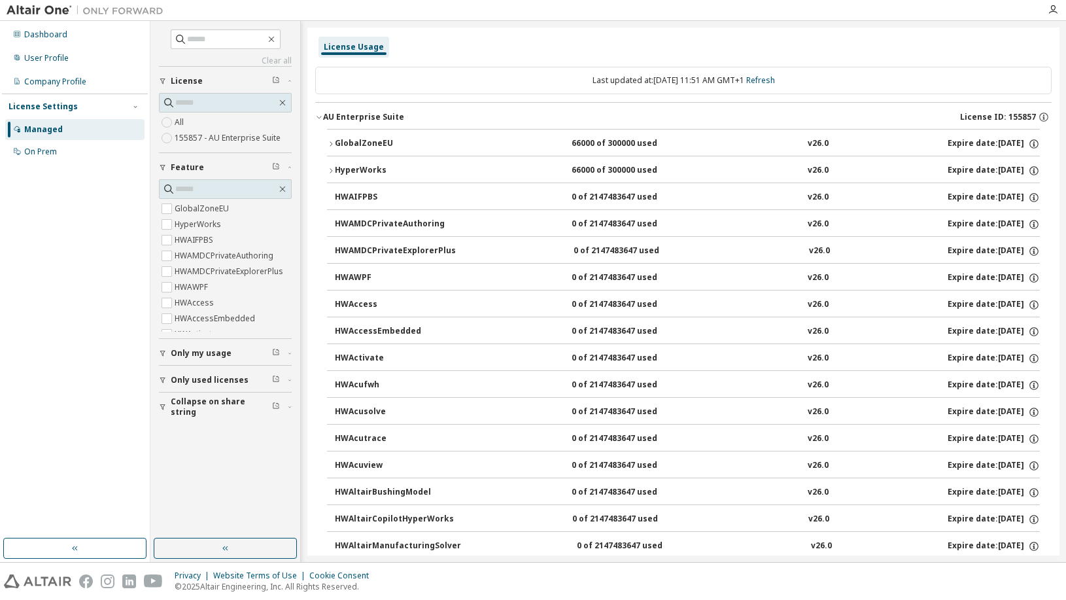
click at [332, 145] on icon "button" at bounding box center [331, 143] width 3 height 5
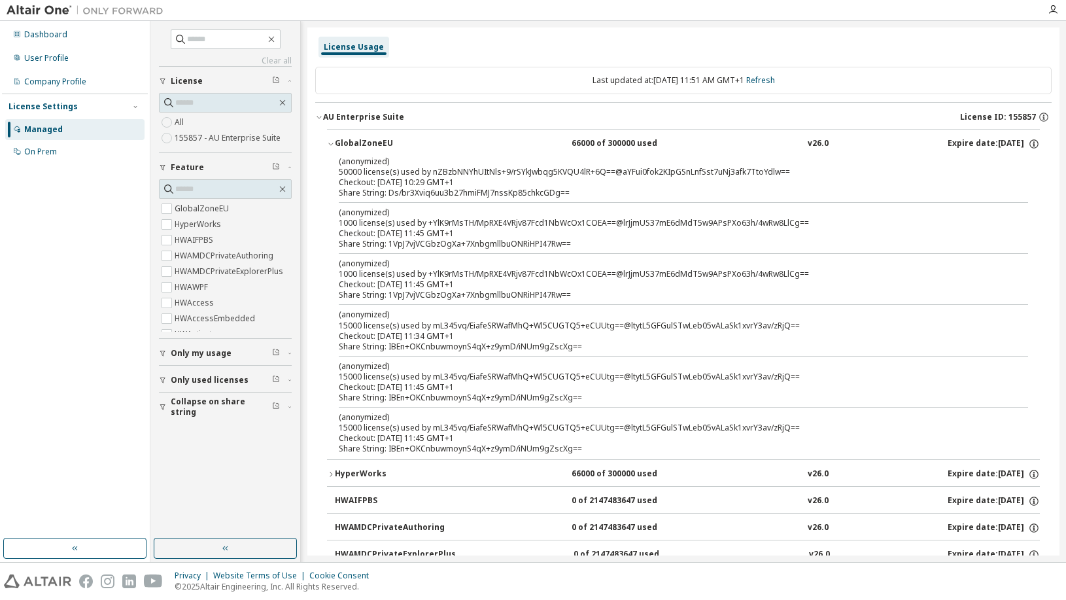
click at [332, 145] on icon "button" at bounding box center [330, 144] width 5 height 3
